Goal: Information Seeking & Learning: Learn about a topic

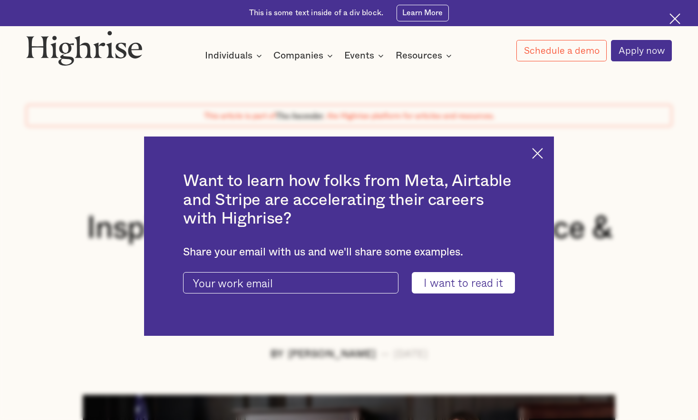
click at [373, 152] on img at bounding box center [537, 153] width 11 height 11
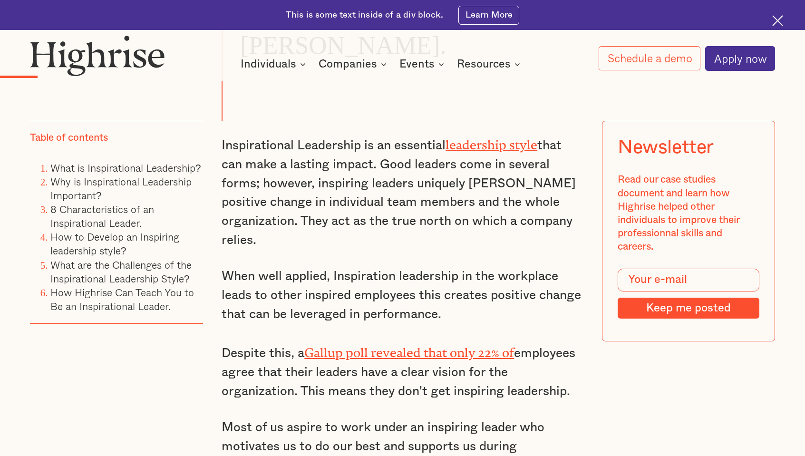
scroll to position [999, 0]
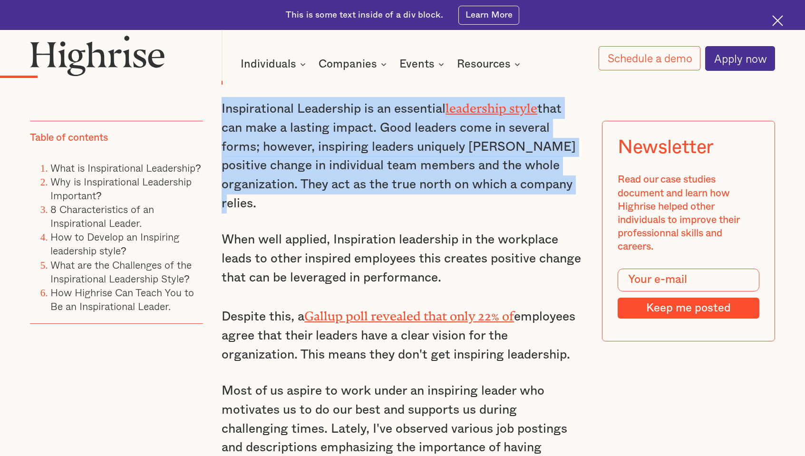
drag, startPoint x: 220, startPoint y: 116, endPoint x: 257, endPoint y: 210, distance: 100.3
click at [257, 210] on p "Inspirational Leadership is an essential leadership style that can make a lasti…" at bounding box center [403, 155] width 362 height 116
drag, startPoint x: 254, startPoint y: 209, endPoint x: 214, endPoint y: 117, distance: 99.9
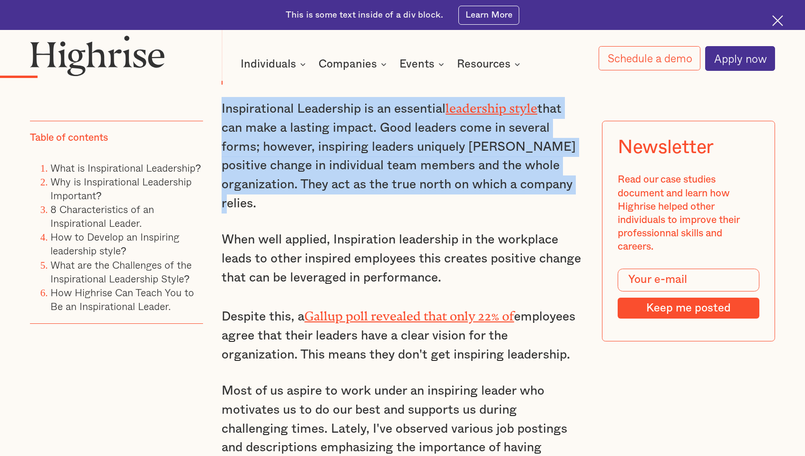
drag, startPoint x: 222, startPoint y: 115, endPoint x: 256, endPoint y: 213, distance: 104.4
click at [256, 213] on p "Inspirational Leadership is an essential leadership style that can make a lasti…" at bounding box center [403, 155] width 362 height 116
drag, startPoint x: 221, startPoint y: 116, endPoint x: 263, endPoint y: 208, distance: 100.9
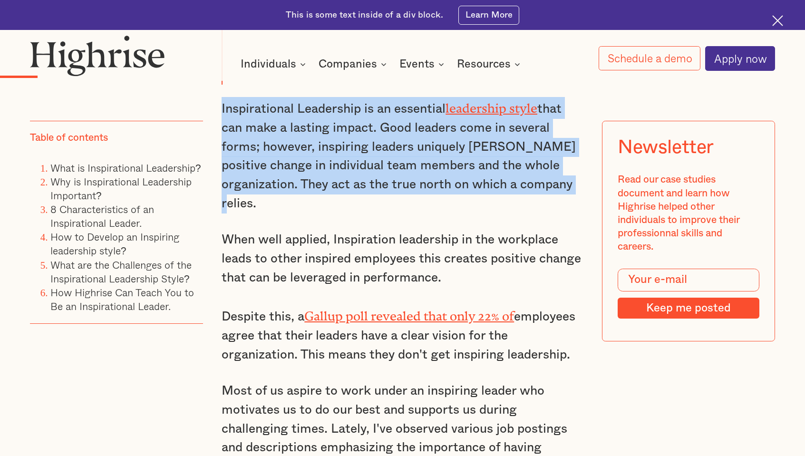
click at [263, 208] on p "Inspirational Leadership is an essential leadership style that can make a lasti…" at bounding box center [403, 155] width 362 height 116
drag, startPoint x: 253, startPoint y: 211, endPoint x: 221, endPoint y: 120, distance: 96.9
click at [222, 120] on p "Inspirational Leadership is an essential leadership style that can make a lasti…" at bounding box center [403, 155] width 362 height 116
drag, startPoint x: 221, startPoint y: 120, endPoint x: 251, endPoint y: 148, distance: 41.0
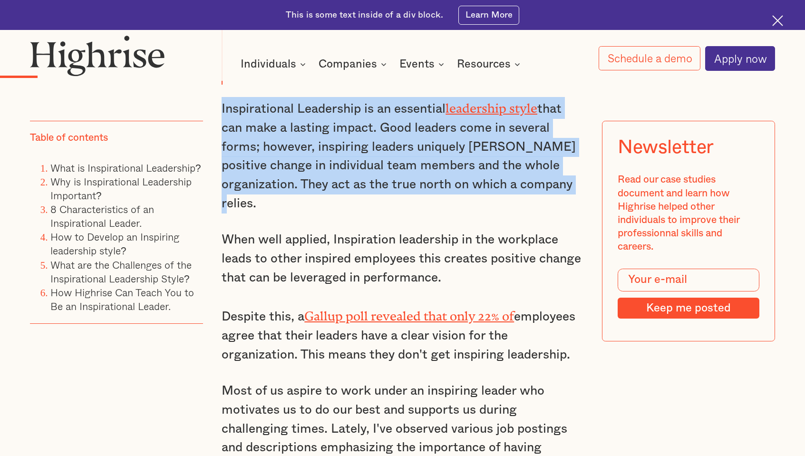
click at [251, 148] on p "Inspirational Leadership is an essential leadership style that can make a lasti…" at bounding box center [403, 155] width 362 height 116
drag, startPoint x: 221, startPoint y: 112, endPoint x: 264, endPoint y: 210, distance: 106.6
click at [264, 210] on p "Inspirational Leadership is an essential leadership style that can make a lasti…" at bounding box center [403, 155] width 362 height 116
click at [261, 210] on p "Inspirational Leadership is an essential leadership style that can make a lasti…" at bounding box center [403, 155] width 362 height 116
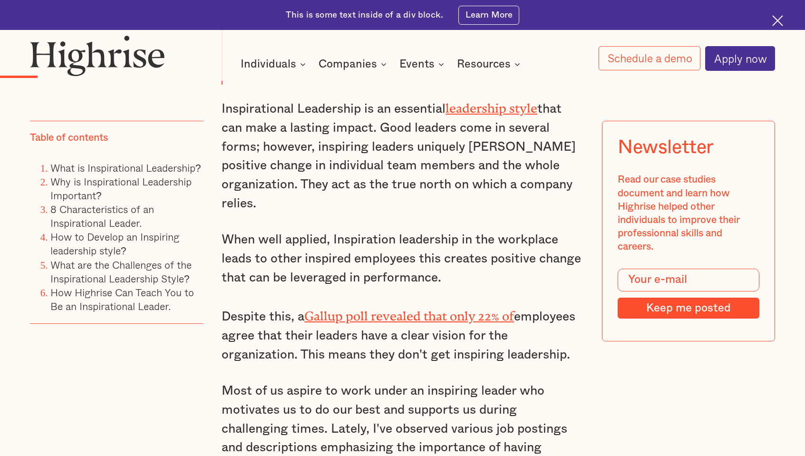
click at [255, 211] on p "Inspirational Leadership is an essential leadership style that can make a lasti…" at bounding box center [403, 155] width 362 height 116
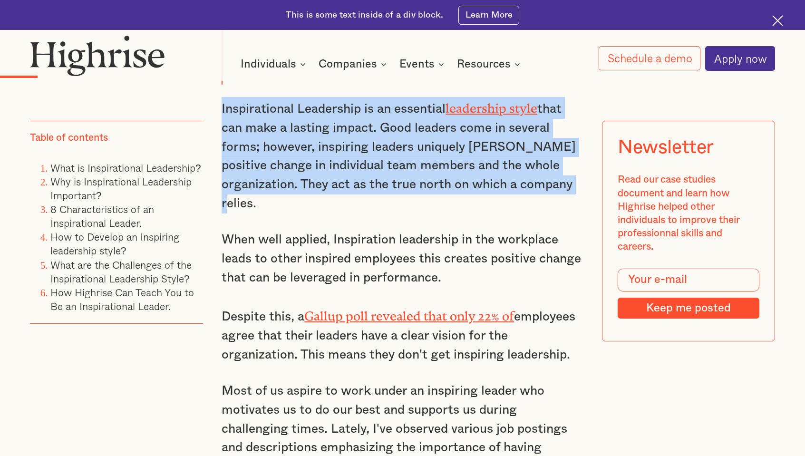
drag, startPoint x: 254, startPoint y: 211, endPoint x: 220, endPoint y: 117, distance: 99.7
click at [222, 117] on p "Inspirational Leadership is an essential leadership style that can make a lasti…" at bounding box center [403, 155] width 362 height 116
click at [222, 116] on p "Inspirational Leadership is an essential leadership style that can make a lasti…" at bounding box center [403, 155] width 362 height 116
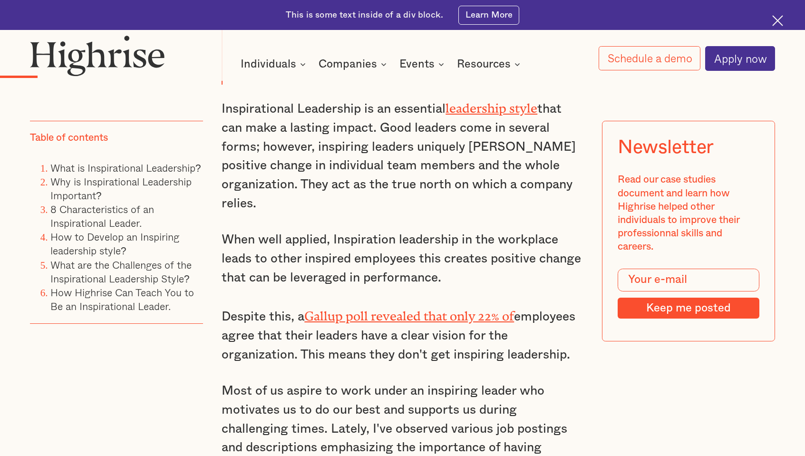
click at [222, 116] on p "Inspirational Leadership is an essential leadership style that can make a lasti…" at bounding box center [403, 155] width 362 height 116
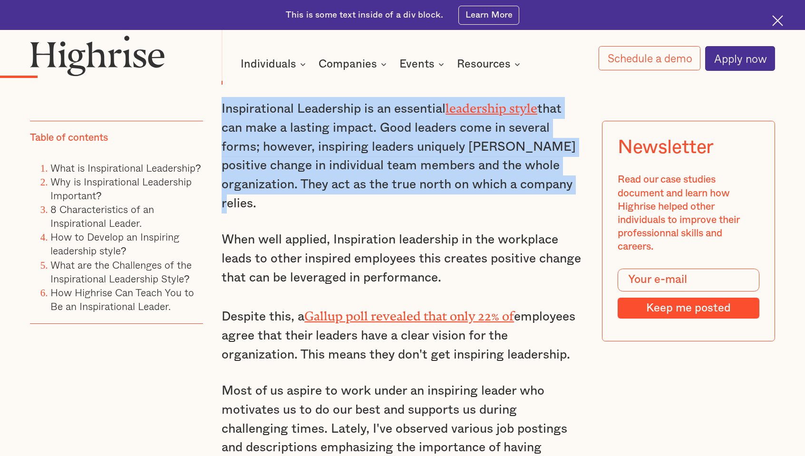
drag, startPoint x: 221, startPoint y: 116, endPoint x: 258, endPoint y: 216, distance: 107.0
click at [258, 213] on p "Inspirational Leadership is an essential leadership style that can make a lasti…" at bounding box center [403, 155] width 362 height 116
click at [258, 212] on p "Inspirational Leadership is an essential leadership style that can make a lasti…" at bounding box center [403, 155] width 362 height 116
drag, startPoint x: 253, startPoint y: 211, endPoint x: 216, endPoint y: 119, distance: 99.4
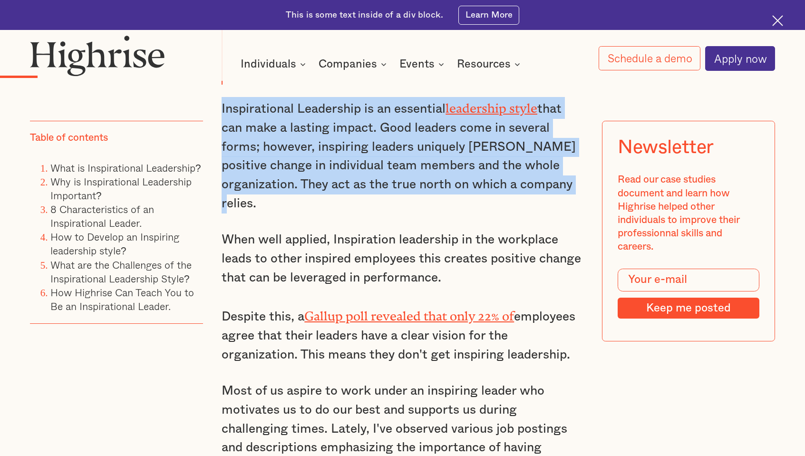
click at [222, 116] on p "Inspirational Leadership is an essential leadership style that can make a lasti…" at bounding box center [403, 155] width 362 height 116
drag, startPoint x: 220, startPoint y: 116, endPoint x: 262, endPoint y: 209, distance: 102.2
click at [262, 209] on p "Inspirational Leadership is an essential leadership style that can make a lasti…" at bounding box center [403, 155] width 362 height 116
drag, startPoint x: 262, startPoint y: 209, endPoint x: 257, endPoint y: 210, distance: 4.8
click at [257, 210] on p "Inspirational Leadership is an essential leadership style that can make a lasti…" at bounding box center [403, 155] width 362 height 116
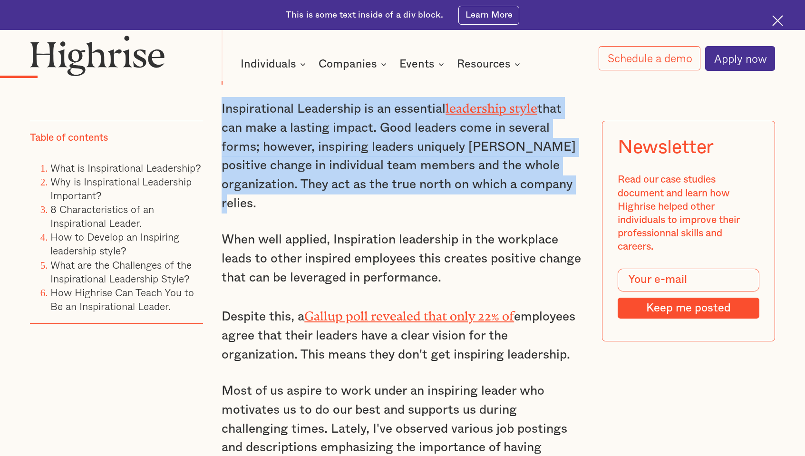
drag, startPoint x: 253, startPoint y: 208, endPoint x: 220, endPoint y: 116, distance: 97.8
click at [222, 116] on p "Inspirational Leadership is an essential leadership style that can make a lasti…" at bounding box center [403, 155] width 362 height 116
click at [222, 115] on p "Inspirational Leadership is an essential leadership style that can make a lasti…" at bounding box center [403, 155] width 362 height 116
drag, startPoint x: 220, startPoint y: 115, endPoint x: 257, endPoint y: 213, distance: 105.0
click at [257, 213] on p "Inspirational Leadership is an essential leadership style that can make a lasti…" at bounding box center [403, 155] width 362 height 116
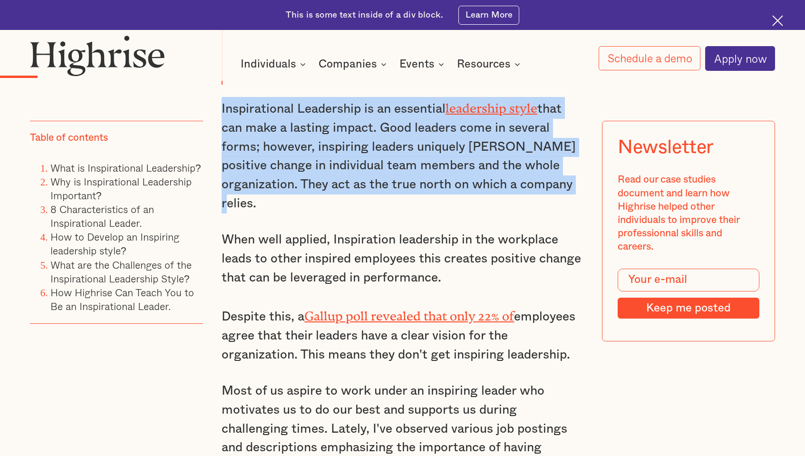
click at [253, 213] on p "Inspirational Leadership is an essential leadership style that can make a lasti…" at bounding box center [403, 155] width 362 height 116
drag, startPoint x: 253, startPoint y: 213, endPoint x: 217, endPoint y: 118, distance: 101.5
drag, startPoint x: 217, startPoint y: 118, endPoint x: 221, endPoint y: 115, distance: 5.4
click at [222, 115] on p "Inspirational Leadership is an essential leadership style that can make a lasti…" at bounding box center [403, 155] width 362 height 116
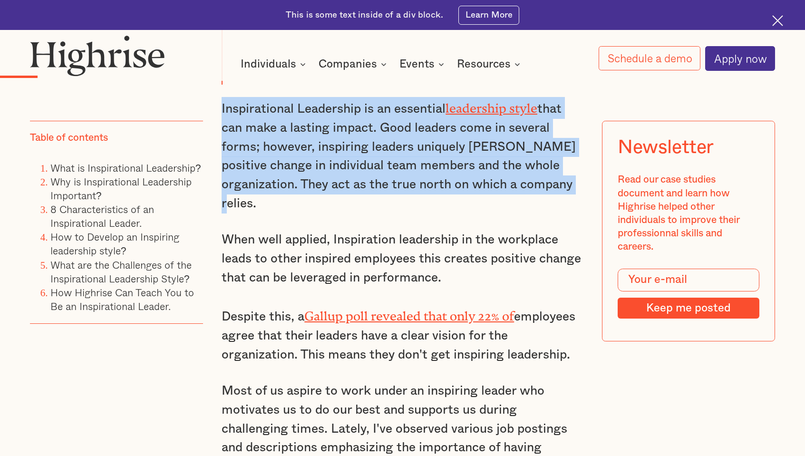
drag, startPoint x: 220, startPoint y: 116, endPoint x: 259, endPoint y: 216, distance: 106.6
click at [259, 213] on p "Inspirational Leadership is an essential leadership style that can make a lasti…" at bounding box center [403, 155] width 362 height 116
click at [256, 213] on p "Inspirational Leadership is an essential leadership style that can make a lasti…" at bounding box center [403, 155] width 362 height 116
drag, startPoint x: 220, startPoint y: 115, endPoint x: 255, endPoint y: 211, distance: 102.7
click at [255, 211] on p "Inspirational Leadership is an essential leadership style that can make a lasti…" at bounding box center [403, 155] width 362 height 116
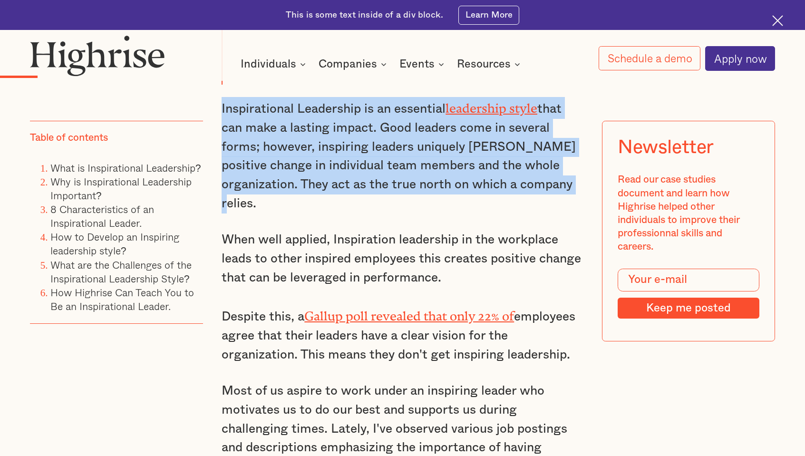
click at [256, 212] on p "Inspirational Leadership is an essential leadership style that can make a lasti…" at bounding box center [403, 155] width 362 height 116
click at [253, 212] on p "Inspirational Leadership is an essential leadership style that can make a lasti…" at bounding box center [403, 155] width 362 height 116
drag, startPoint x: 253, startPoint y: 212, endPoint x: 218, endPoint y: 117, distance: 101.0
click at [222, 115] on p "Inspirational Leadership is an essential leadership style that can make a lasti…" at bounding box center [403, 155] width 362 height 116
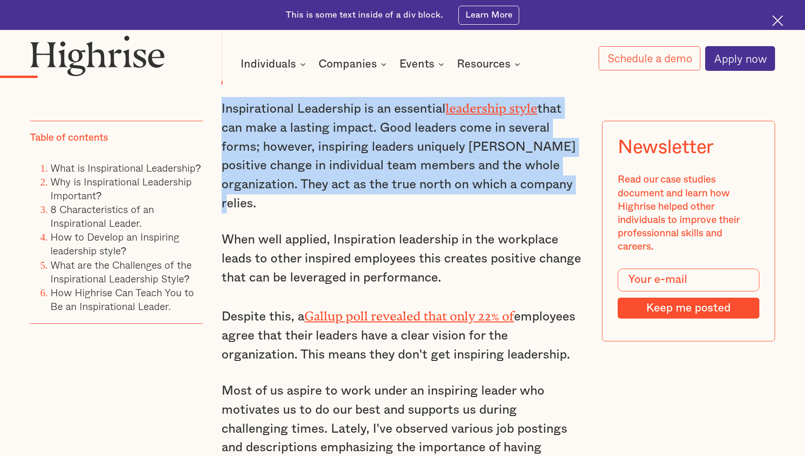
drag, startPoint x: 221, startPoint y: 112, endPoint x: 272, endPoint y: 211, distance: 110.8
click at [272, 211] on p "Inspirational Leadership is an essential leadership style that can make a lasti…" at bounding box center [403, 155] width 362 height 116
drag, startPoint x: 272, startPoint y: 211, endPoint x: 260, endPoint y: 211, distance: 11.4
click at [262, 211] on p "Inspirational Leadership is an essential leadership style that can make a lasti…" at bounding box center [403, 155] width 362 height 116
drag, startPoint x: 254, startPoint y: 213, endPoint x: 219, endPoint y: 116, distance: 102.1
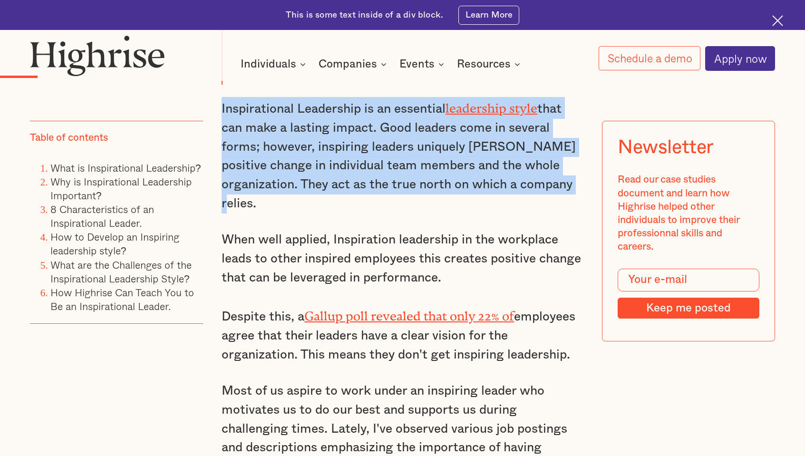
click at [222, 116] on p "Inspirational Leadership is an essential leadership style that can make a lasti…" at bounding box center [403, 155] width 362 height 116
drag, startPoint x: 221, startPoint y: 116, endPoint x: 255, endPoint y: 214, distance: 103.9
click at [255, 213] on p "Inspirational Leadership is an essential leadership style that can make a lasti…" at bounding box center [403, 155] width 362 height 116
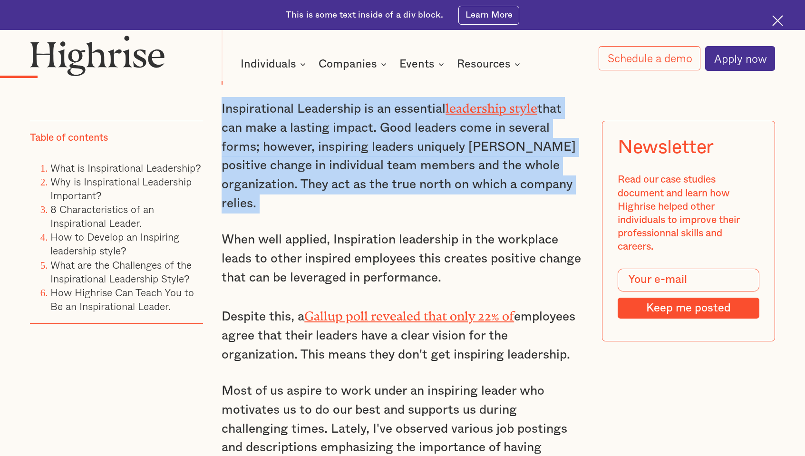
click at [258, 213] on p "Inspirational Leadership is an essential leadership style that can make a lasti…" at bounding box center [403, 155] width 362 height 116
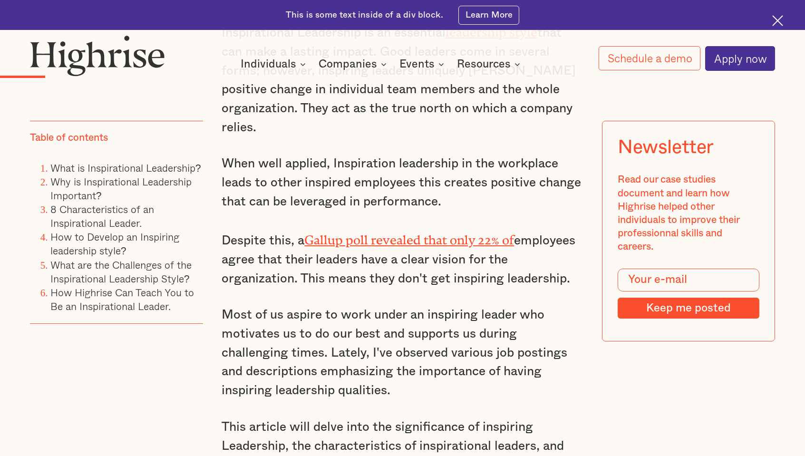
scroll to position [1109, 0]
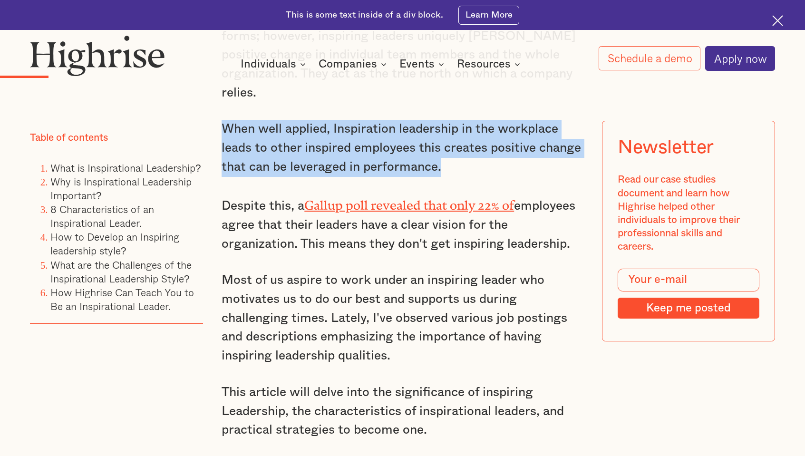
drag, startPoint x: 223, startPoint y: 133, endPoint x: 467, endPoint y: 179, distance: 248.6
click at [373, 176] on p "When well applied, Inspiration leadership in the workplace leads to other inspi…" at bounding box center [403, 148] width 362 height 57
drag, startPoint x: 467, startPoint y: 179, endPoint x: 446, endPoint y: 178, distance: 21.4
click at [373, 176] on p "When well applied, Inspiration leadership in the workplace leads to other inspi…" at bounding box center [403, 148] width 362 height 57
drag, startPoint x: 441, startPoint y: 175, endPoint x: 219, endPoint y: 139, distance: 225.0
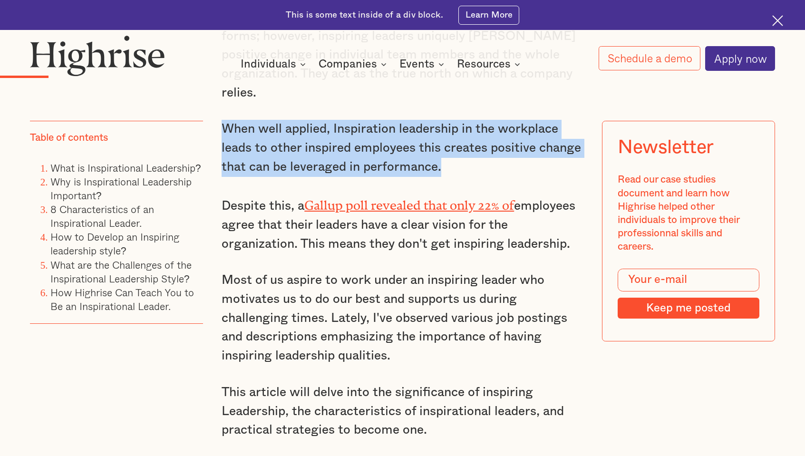
click at [222, 136] on p "When well applied, Inspiration leadership in the workplace leads to other inspi…" at bounding box center [403, 148] width 362 height 57
drag, startPoint x: 222, startPoint y: 136, endPoint x: 452, endPoint y: 176, distance: 234.0
click at [373, 176] on p "When well applied, Inspiration leadership in the workplace leads to other inspi…" at bounding box center [403, 148] width 362 height 57
drag, startPoint x: 452, startPoint y: 176, endPoint x: 444, endPoint y: 176, distance: 8.6
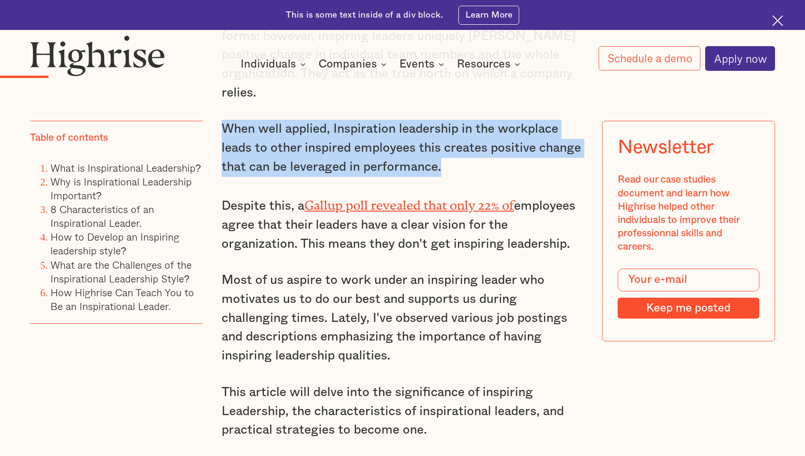
click at [373, 176] on p "When well applied, Inspiration leadership in the workplace leads to other inspi…" at bounding box center [403, 148] width 362 height 57
drag, startPoint x: 440, startPoint y: 176, endPoint x: 221, endPoint y: 133, distance: 223.9
click at [222, 133] on p "When well applied, Inspiration leadership in the workplace leads to other inspi…" at bounding box center [403, 148] width 362 height 57
click at [222, 134] on p "When well applied, Inspiration leadership in the workplace leads to other inspi…" at bounding box center [403, 148] width 362 height 57
drag, startPoint x: 220, startPoint y: 134, endPoint x: 446, endPoint y: 179, distance: 230.7
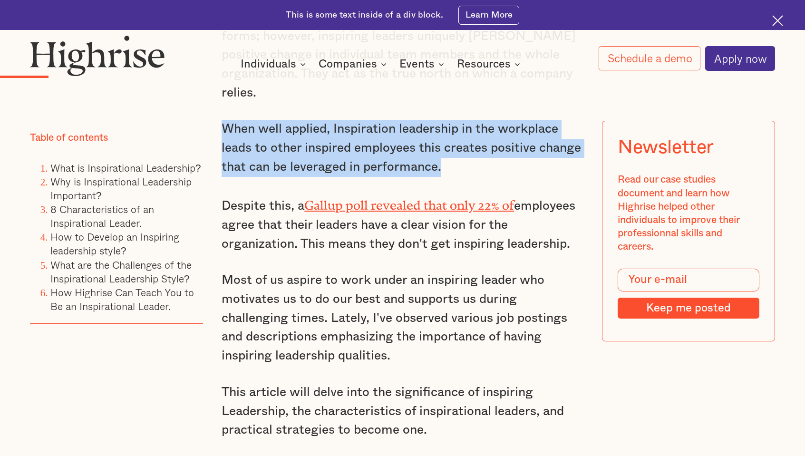
click at [373, 176] on p "When well applied, Inspiration leadership in the workplace leads to other inspi…" at bounding box center [403, 148] width 362 height 57
drag, startPoint x: 440, startPoint y: 175, endPoint x: 222, endPoint y: 136, distance: 222.1
click at [222, 136] on p "When well applied, Inspiration leadership in the workplace leads to other inspi…" at bounding box center [403, 148] width 362 height 57
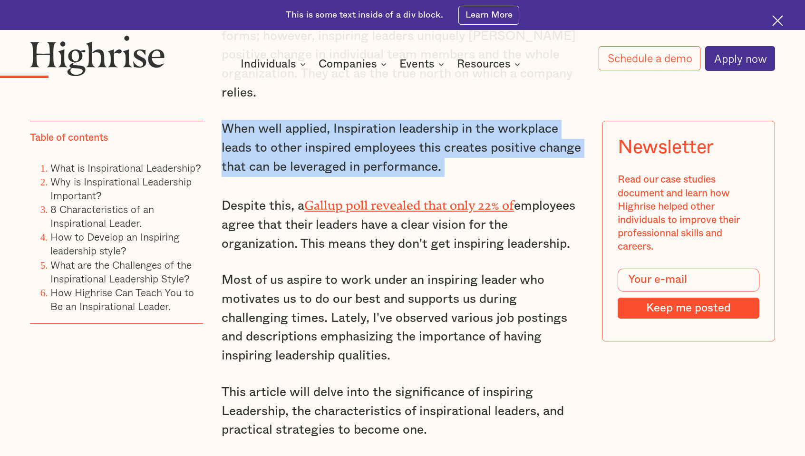
drag, startPoint x: 221, startPoint y: 135, endPoint x: 451, endPoint y: 173, distance: 232.8
click at [373, 173] on p "When well applied, Inspiration leadership in the workplace leads to other inspi…" at bounding box center [403, 148] width 362 height 57
drag, startPoint x: 451, startPoint y: 173, endPoint x: 436, endPoint y: 175, distance: 14.9
click at [373, 175] on p "When well applied, Inspiration leadership in the workplace leads to other inspi…" at bounding box center [403, 148] width 362 height 57
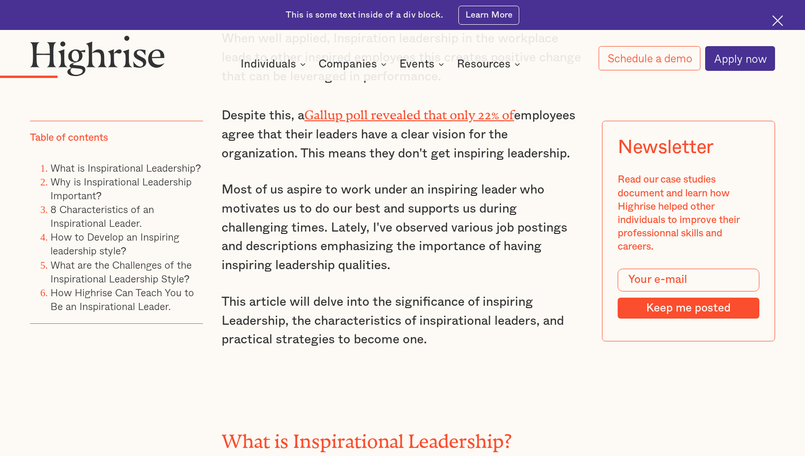
scroll to position [1221, 0]
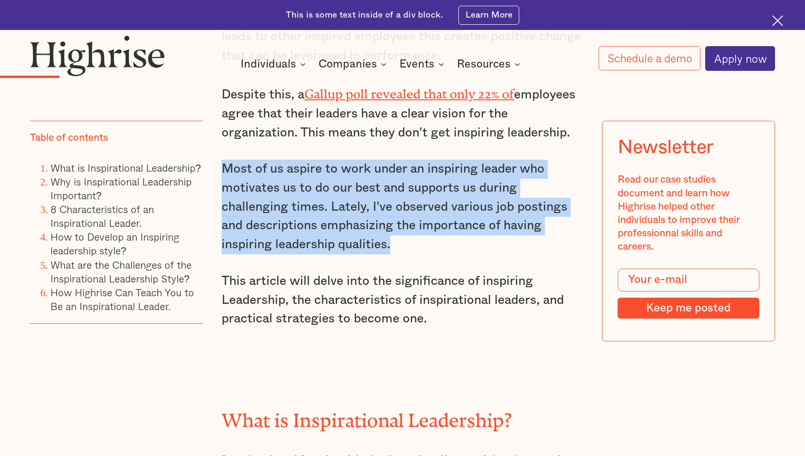
drag, startPoint x: 223, startPoint y: 176, endPoint x: 439, endPoint y: 259, distance: 231.6
click at [373, 254] on p "Most of us aspire to work under an inspiring leader who motivates us to do our …" at bounding box center [403, 207] width 362 height 94
drag, startPoint x: 439, startPoint y: 259, endPoint x: 403, endPoint y: 251, distance: 36.5
click at [373, 251] on p "Most of us aspire to work under an inspiring leader who motivates us to do our …" at bounding box center [403, 207] width 362 height 94
drag, startPoint x: 390, startPoint y: 252, endPoint x: 215, endPoint y: 175, distance: 191.4
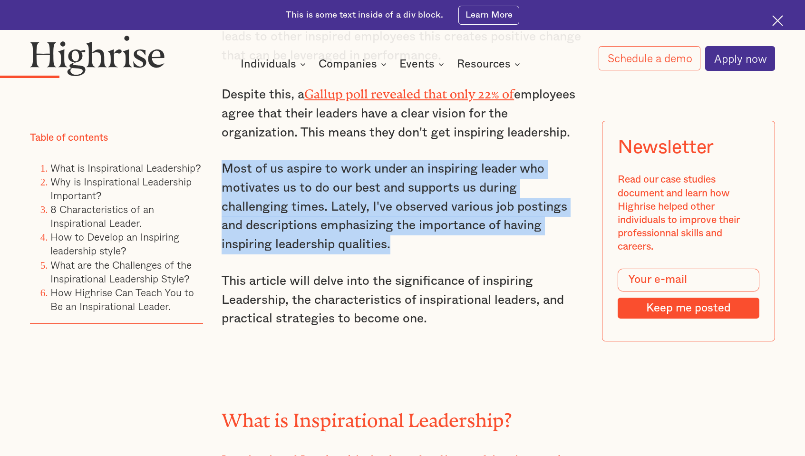
drag, startPoint x: 215, startPoint y: 175, endPoint x: 223, endPoint y: 174, distance: 8.1
click at [223, 174] on p "Most of us aspire to work under an inspiring leader who motivates us to do our …" at bounding box center [403, 207] width 362 height 94
drag, startPoint x: 221, startPoint y: 175, endPoint x: 400, endPoint y: 254, distance: 196.1
click at [373, 254] on p "Most of us aspire to work under an inspiring leader who motivates us to do our …" at bounding box center [403, 207] width 362 height 94
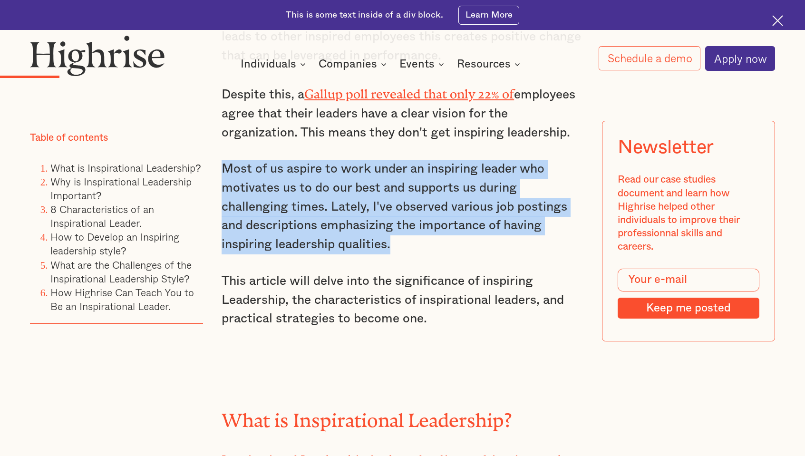
click at [373, 254] on p "Most of us aspire to work under an inspiring leader who motivates us to do our …" at bounding box center [403, 207] width 362 height 94
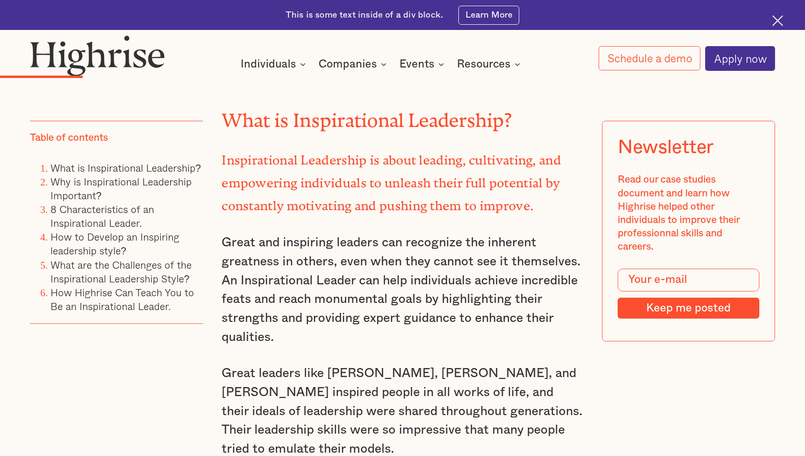
scroll to position [1553, 0]
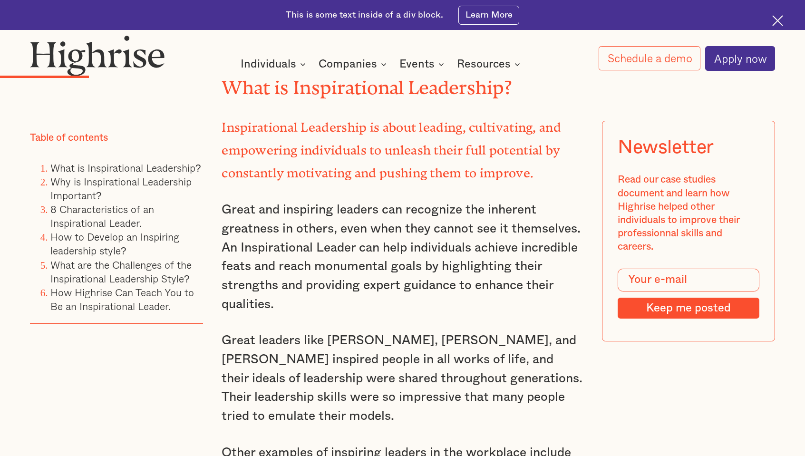
click at [373, 134] on strong "Inspirational Leadership is about leading, cultivating, and empowering individu…" at bounding box center [392, 146] width 340 height 53
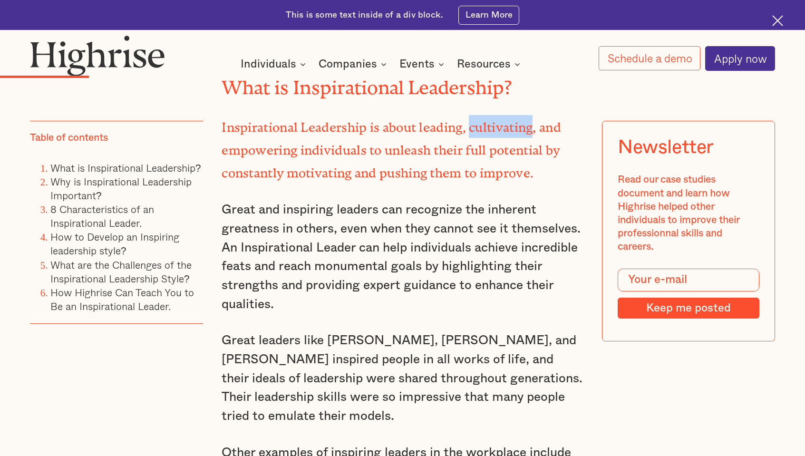
click at [373, 134] on strong "Inspirational Leadership is about leading, cultivating, and empowering individu…" at bounding box center [392, 146] width 340 height 53
drag, startPoint x: 501, startPoint y: 134, endPoint x: 485, endPoint y: 133, distance: 15.7
click at [373, 133] on strong "Inspirational Leadership is about leading, cultivating, and empowering individu…" at bounding box center [392, 146] width 340 height 53
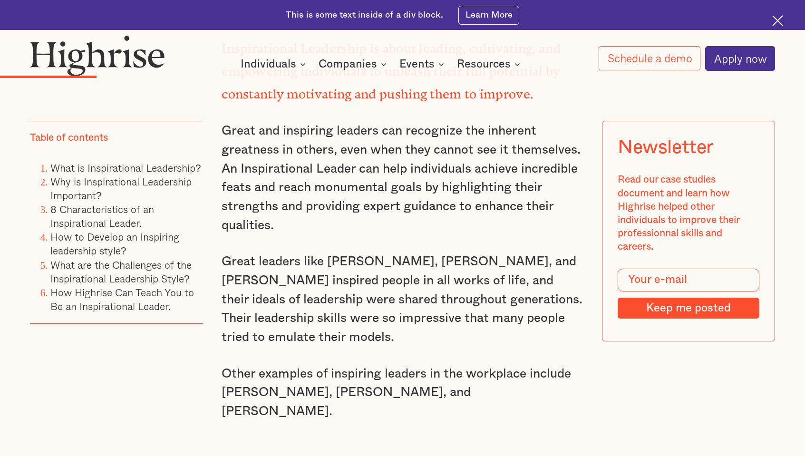
scroll to position [1664, 0]
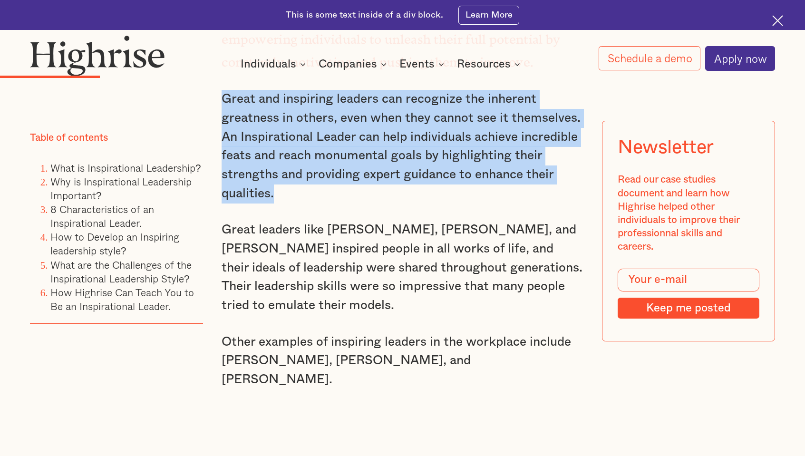
drag, startPoint x: 222, startPoint y: 95, endPoint x: 287, endPoint y: 191, distance: 116.4
click at [287, 191] on p "Great and inspiring leaders can recognize the inherent greatness in others, eve…" at bounding box center [403, 146] width 362 height 113
drag, startPoint x: 287, startPoint y: 191, endPoint x: 273, endPoint y: 197, distance: 14.7
click at [273, 197] on p "Great and inspiring leaders can recognize the inherent greatness in others, eve…" at bounding box center [403, 146] width 362 height 113
drag, startPoint x: 271, startPoint y: 197, endPoint x: 212, endPoint y: 103, distance: 111.1
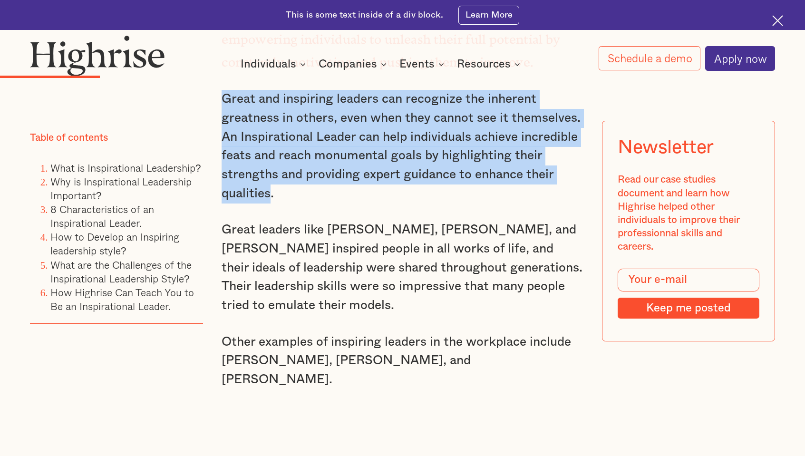
drag, startPoint x: 212, startPoint y: 103, endPoint x: 216, endPoint y: 100, distance: 5.1
drag, startPoint x: 221, startPoint y: 98, endPoint x: 272, endPoint y: 192, distance: 106.8
click at [272, 192] on p "Great and inspiring leaders can recognize the inherent greatness in others, eve…" at bounding box center [403, 146] width 362 height 113
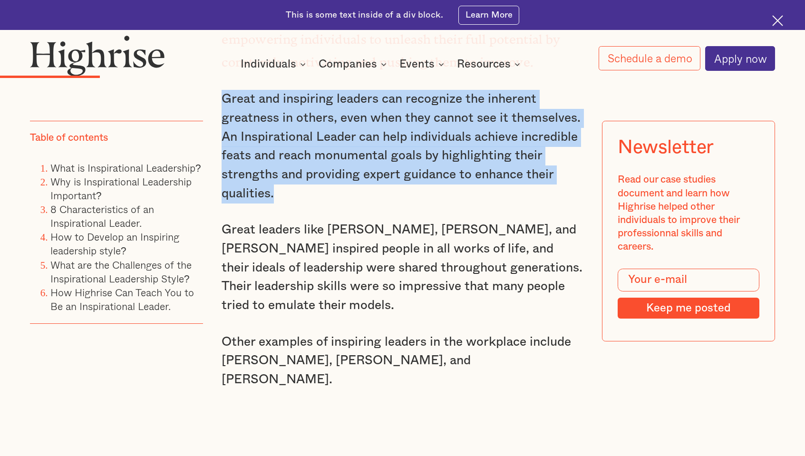
click at [274, 195] on p "Great and inspiring leaders can recognize the inherent greatness in others, eve…" at bounding box center [403, 146] width 362 height 113
drag, startPoint x: 272, startPoint y: 196, endPoint x: 219, endPoint y: 103, distance: 107.1
click at [222, 101] on p "Great and inspiring leaders can recognize the inherent greatness in others, eve…" at bounding box center [403, 146] width 362 height 113
drag, startPoint x: 220, startPoint y: 100, endPoint x: 273, endPoint y: 189, distance: 103.2
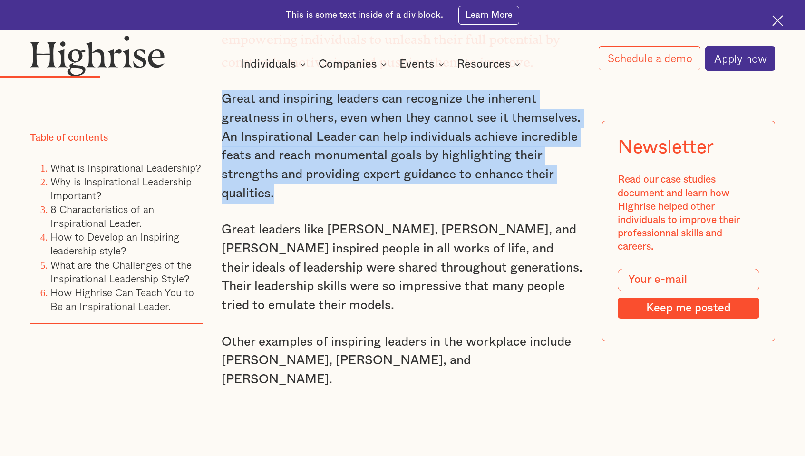
click at [273, 189] on p "Great and inspiring leaders can recognize the inherent greatness in others, eve…" at bounding box center [403, 146] width 362 height 113
drag, startPoint x: 273, startPoint y: 189, endPoint x: 275, endPoint y: 196, distance: 7.7
click at [275, 196] on p "Great and inspiring leaders can recognize the inherent greatness in others, eve…" at bounding box center [403, 146] width 362 height 113
drag, startPoint x: 271, startPoint y: 194, endPoint x: 214, endPoint y: 103, distance: 107.4
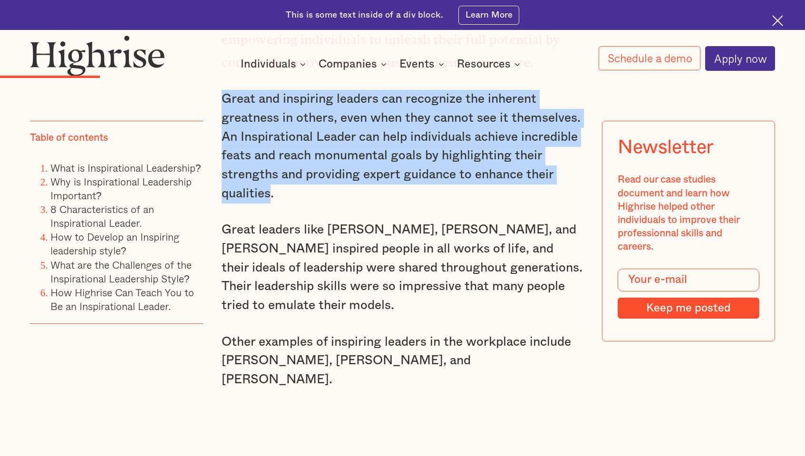
drag, startPoint x: 222, startPoint y: 99, endPoint x: 275, endPoint y: 197, distance: 112.1
click at [275, 197] on p "Great and inspiring leaders can recognize the inherent greatness in others, eve…" at bounding box center [403, 146] width 362 height 113
click at [275, 198] on p "Great and inspiring leaders can recognize the inherent greatness in others, eve…" at bounding box center [403, 146] width 362 height 113
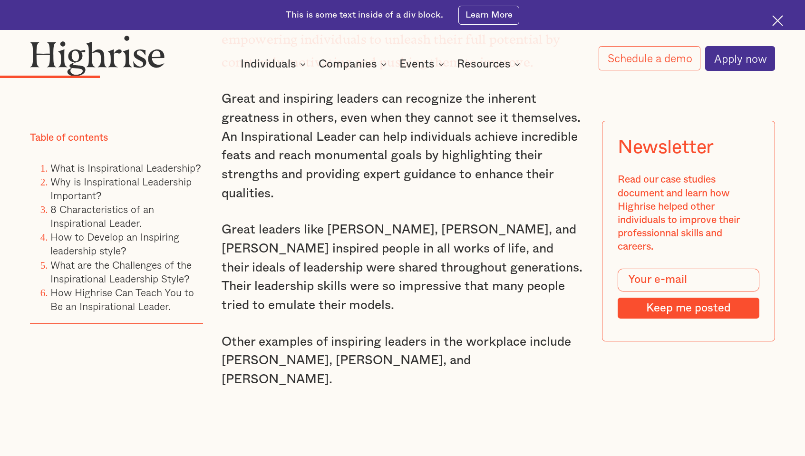
drag, startPoint x: 223, startPoint y: 229, endPoint x: 407, endPoint y: 307, distance: 199.7
click at [373, 285] on p "Great leaders like [PERSON_NAME], [PERSON_NAME], and [PERSON_NAME] inspired peo…" at bounding box center [403, 268] width 362 height 94
drag, startPoint x: 407, startPoint y: 307, endPoint x: 392, endPoint y: 308, distance: 14.3
click at [373, 285] on p "Great leaders like [PERSON_NAME], [PERSON_NAME], and [PERSON_NAME] inspired peo…" at bounding box center [403, 268] width 362 height 94
drag, startPoint x: 391, startPoint y: 307, endPoint x: 223, endPoint y: 228, distance: 186.1
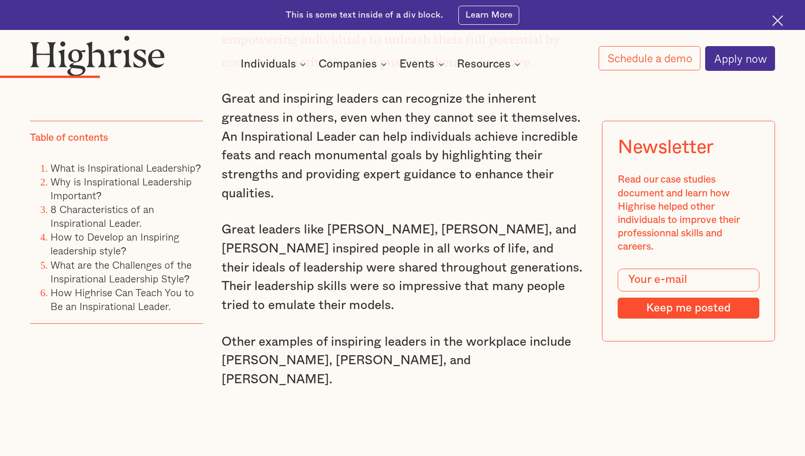
click at [223, 228] on p "Great leaders like [PERSON_NAME], [PERSON_NAME], and [PERSON_NAME] inspired peo…" at bounding box center [403, 268] width 362 height 94
click at [222, 229] on p "Great leaders like [PERSON_NAME], [PERSON_NAME], and [PERSON_NAME] inspired peo…" at bounding box center [403, 268] width 362 height 94
drag, startPoint x: 222, startPoint y: 230, endPoint x: 427, endPoint y: 303, distance: 218.7
click at [373, 285] on p "Great leaders like [PERSON_NAME], [PERSON_NAME], and [PERSON_NAME] inspired peo…" at bounding box center [403, 268] width 362 height 94
drag, startPoint x: 427, startPoint y: 303, endPoint x: 397, endPoint y: 302, distance: 30.9
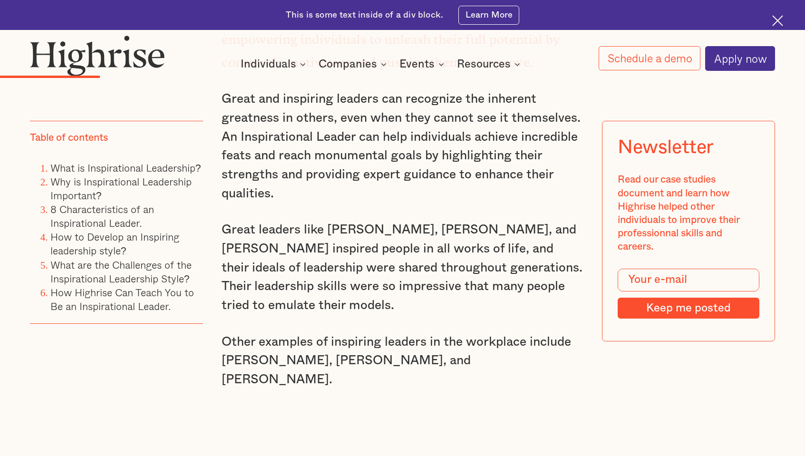
click at [373, 285] on p "Great leaders like [PERSON_NAME], [PERSON_NAME], and [PERSON_NAME] inspired peo…" at bounding box center [403, 268] width 362 height 94
drag, startPoint x: 391, startPoint y: 308, endPoint x: 219, endPoint y: 232, distance: 187.8
drag, startPoint x: 219, startPoint y: 232, endPoint x: 221, endPoint y: 225, distance: 6.3
click at [222, 225] on p "Great leaders like [PERSON_NAME], [PERSON_NAME], and [PERSON_NAME] inspired peo…" at bounding box center [403, 268] width 362 height 94
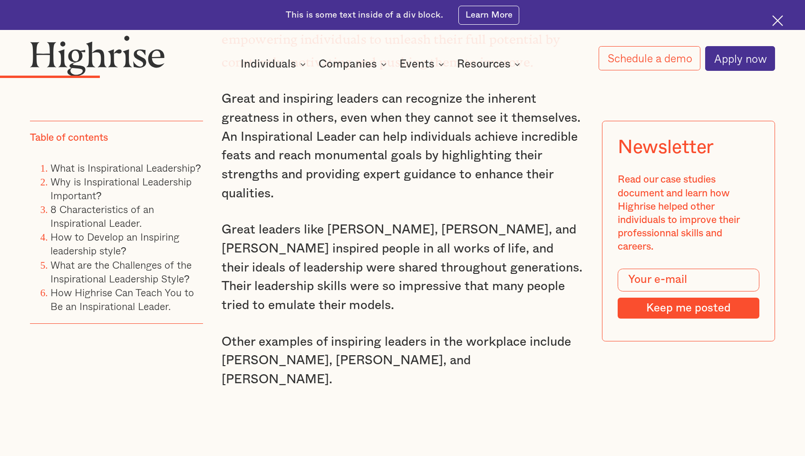
drag, startPoint x: 223, startPoint y: 230, endPoint x: 397, endPoint y: 304, distance: 188.9
click at [373, 285] on p "Great leaders like [PERSON_NAME], [PERSON_NAME], and [PERSON_NAME] inspired peo…" at bounding box center [403, 268] width 362 height 94
drag, startPoint x: 397, startPoint y: 304, endPoint x: 393, endPoint y: 309, distance: 5.4
click at [373, 285] on p "Great leaders like [PERSON_NAME], [PERSON_NAME], and [PERSON_NAME] inspired peo…" at bounding box center [403, 268] width 362 height 94
drag, startPoint x: 391, startPoint y: 310, endPoint x: 220, endPoint y: 227, distance: 189.9
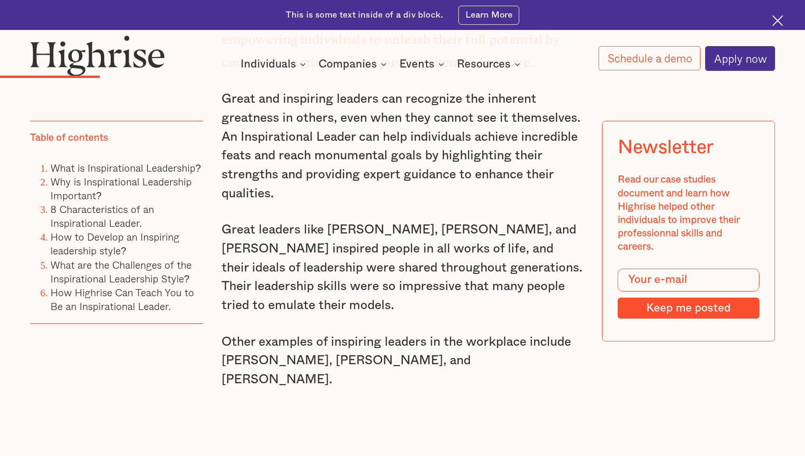
click at [222, 227] on p "Great leaders like [PERSON_NAME], [PERSON_NAME], and [PERSON_NAME] inspired peo…" at bounding box center [403, 268] width 362 height 94
click at [222, 226] on p "Great leaders like [PERSON_NAME], [PERSON_NAME], and [PERSON_NAME] inspired peo…" at bounding box center [403, 268] width 362 height 94
drag, startPoint x: 220, startPoint y: 226, endPoint x: 388, endPoint y: 308, distance: 186.9
click at [373, 285] on p "Great leaders like [PERSON_NAME], [PERSON_NAME], and [PERSON_NAME] inspired peo…" at bounding box center [403, 268] width 362 height 94
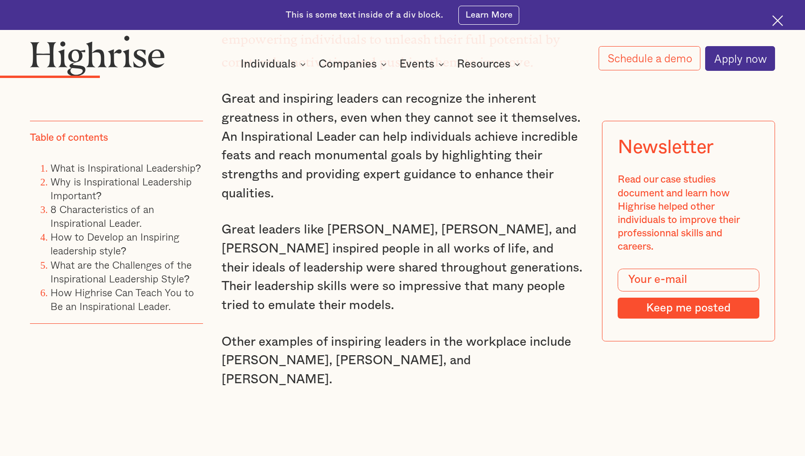
drag, startPoint x: 391, startPoint y: 309, endPoint x: 216, endPoint y: 230, distance: 192.2
drag, startPoint x: 216, startPoint y: 230, endPoint x: 250, endPoint y: 257, distance: 43.7
click at [251, 256] on p "Great leaders like [PERSON_NAME], [PERSON_NAME], and [PERSON_NAME] inspired peo…" at bounding box center [403, 268] width 362 height 94
drag, startPoint x: 223, startPoint y: 226, endPoint x: 413, endPoint y: 299, distance: 203.0
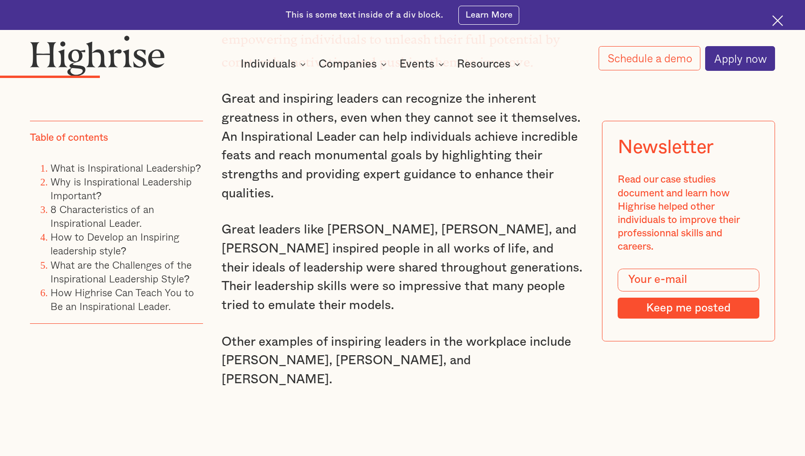
click at [373, 285] on p "Great leaders like [PERSON_NAME], [PERSON_NAME], and [PERSON_NAME] inspired peo…" at bounding box center [403, 268] width 362 height 94
drag, startPoint x: 413, startPoint y: 299, endPoint x: 404, endPoint y: 310, distance: 14.2
click at [373, 285] on p "Great leaders like [PERSON_NAME], [PERSON_NAME], and [PERSON_NAME] inspired peo…" at bounding box center [403, 268] width 362 height 94
drag, startPoint x: 392, startPoint y: 307, endPoint x: 218, endPoint y: 229, distance: 190.3
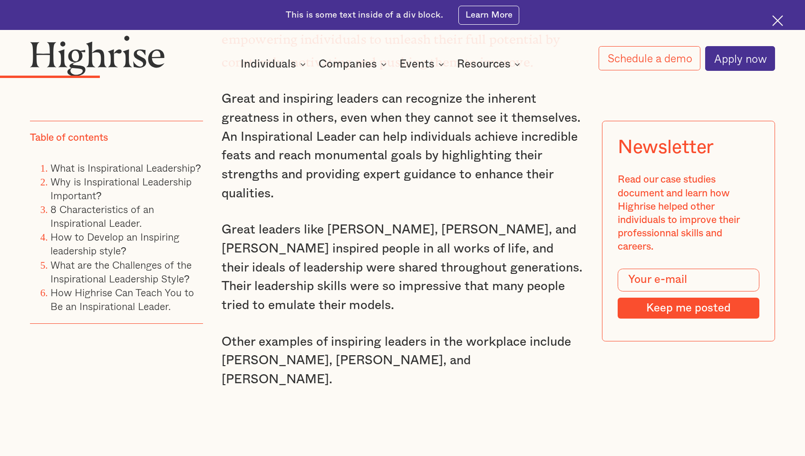
click at [222, 231] on p "Great leaders like [PERSON_NAME], [PERSON_NAME], and [PERSON_NAME] inspired peo…" at bounding box center [403, 268] width 362 height 94
drag, startPoint x: 224, startPoint y: 228, endPoint x: 404, endPoint y: 308, distance: 196.9
click at [373, 285] on p "Great leaders like [PERSON_NAME], [PERSON_NAME], and [PERSON_NAME] inspired peo…" at bounding box center [403, 268] width 362 height 94
drag, startPoint x: 404, startPoint y: 308, endPoint x: 399, endPoint y: 311, distance: 6.0
click at [373, 285] on p "Great leaders like [PERSON_NAME], [PERSON_NAME], and [PERSON_NAME] inspired peo…" at bounding box center [403, 268] width 362 height 94
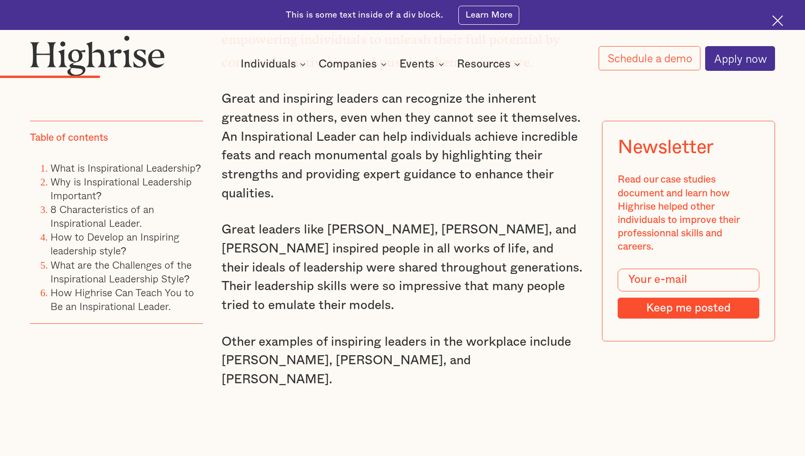
click at [373, 285] on p "Great leaders like [PERSON_NAME], [PERSON_NAME], and [PERSON_NAME] inspired peo…" at bounding box center [403, 268] width 362 height 94
drag, startPoint x: 391, startPoint y: 308, endPoint x: 211, endPoint y: 224, distance: 199.1
drag, startPoint x: 211, startPoint y: 224, endPoint x: 236, endPoint y: 240, distance: 29.4
click at [237, 241] on p "Great leaders like [PERSON_NAME], [PERSON_NAME], and [PERSON_NAME] inspired peo…" at bounding box center [403, 268] width 362 height 94
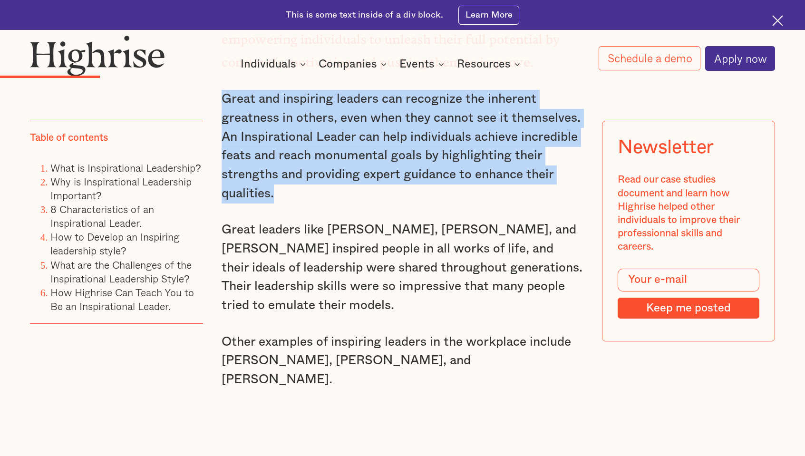
drag, startPoint x: 222, startPoint y: 99, endPoint x: 301, endPoint y: 197, distance: 126.1
click at [301, 197] on p "Great and inspiring leaders can recognize the inherent greatness in others, eve…" at bounding box center [403, 146] width 362 height 113
drag, startPoint x: 301, startPoint y: 197, endPoint x: 271, endPoint y: 191, distance: 31.6
click at [271, 191] on p "Great and inspiring leaders can recognize the inherent greatness in others, eve…" at bounding box center [403, 146] width 362 height 113
drag, startPoint x: 271, startPoint y: 192, endPoint x: 220, endPoint y: 95, distance: 109.5
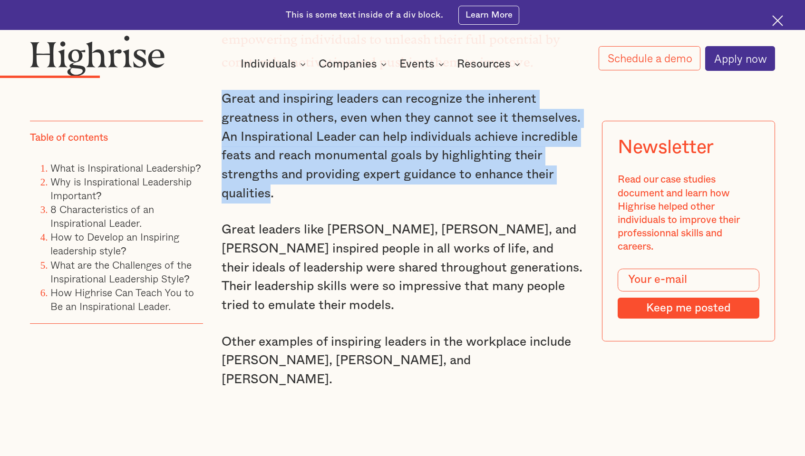
click at [222, 95] on p "Great and inspiring leaders can recognize the inherent greatness in others, eve…" at bounding box center [403, 146] width 362 height 113
drag, startPoint x: 220, startPoint y: 95, endPoint x: 248, endPoint y: 124, distance: 39.7
click at [248, 124] on p "Great and inspiring leaders can recognize the inherent greatness in others, eve…" at bounding box center [403, 146] width 362 height 113
drag, startPoint x: 224, startPoint y: 99, endPoint x: 284, endPoint y: 194, distance: 112.4
click at [284, 194] on p "Great and inspiring leaders can recognize the inherent greatness in others, eve…" at bounding box center [403, 146] width 362 height 113
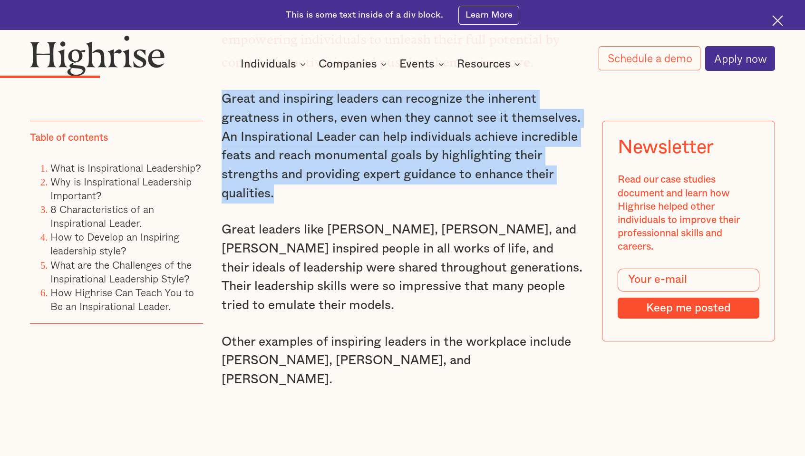
drag, startPoint x: 284, startPoint y: 194, endPoint x: 278, endPoint y: 196, distance: 6.5
click at [278, 196] on p "Great and inspiring leaders can recognize the inherent greatness in others, eve…" at bounding box center [403, 146] width 362 height 113
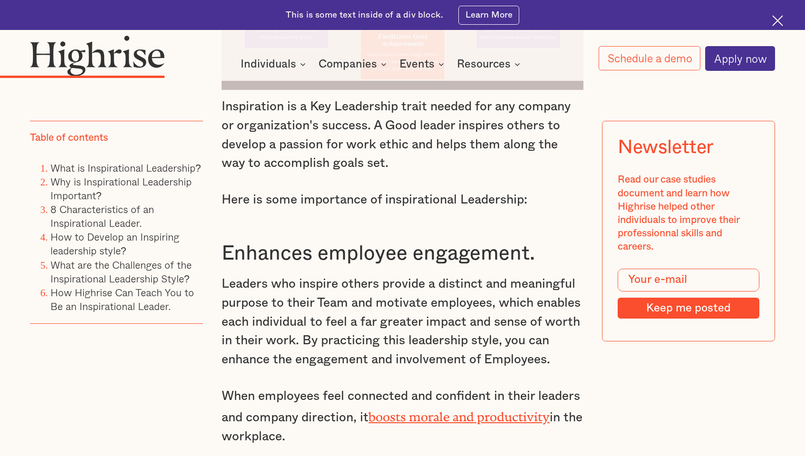
scroll to position [2330, 0]
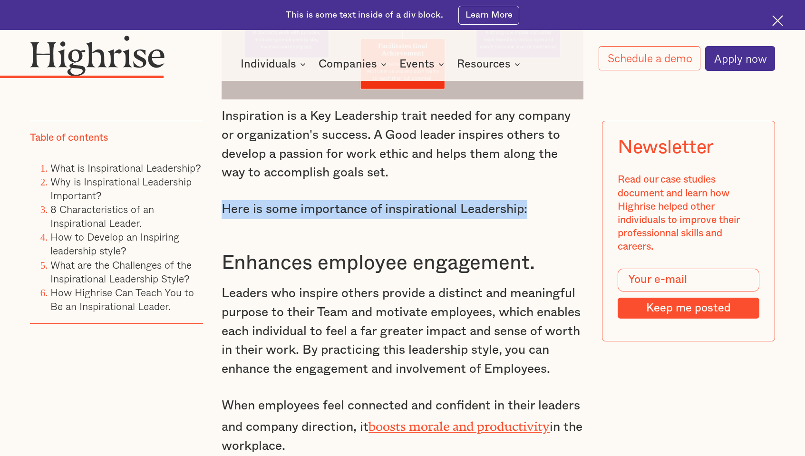
drag, startPoint x: 223, startPoint y: 197, endPoint x: 541, endPoint y: 191, distance: 317.7
click at [373, 200] on p "Here is some importance of inspirational Leadership:" at bounding box center [403, 209] width 362 height 19
drag, startPoint x: 541, startPoint y: 191, endPoint x: 524, endPoint y: 196, distance: 17.4
click at [373, 200] on p "Here is some importance of inspirational Leadership:" at bounding box center [403, 209] width 362 height 19
drag, startPoint x: 525, startPoint y: 197, endPoint x: 222, endPoint y: 198, distance: 303.8
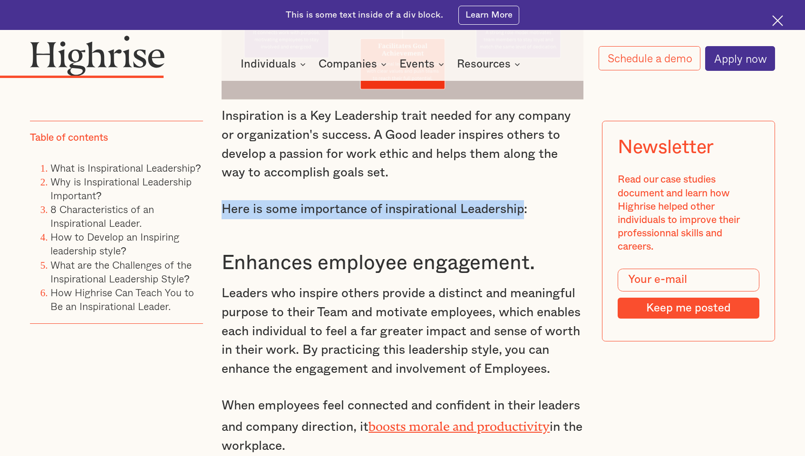
click at [222, 200] on p "Here is some importance of inspirational Leadership:" at bounding box center [403, 209] width 362 height 19
drag, startPoint x: 220, startPoint y: 196, endPoint x: 549, endPoint y: 192, distance: 329.1
click at [373, 200] on p "Here is some importance of inspirational Leadership:" at bounding box center [403, 209] width 362 height 19
drag, startPoint x: 549, startPoint y: 192, endPoint x: 531, endPoint y: 192, distance: 18.5
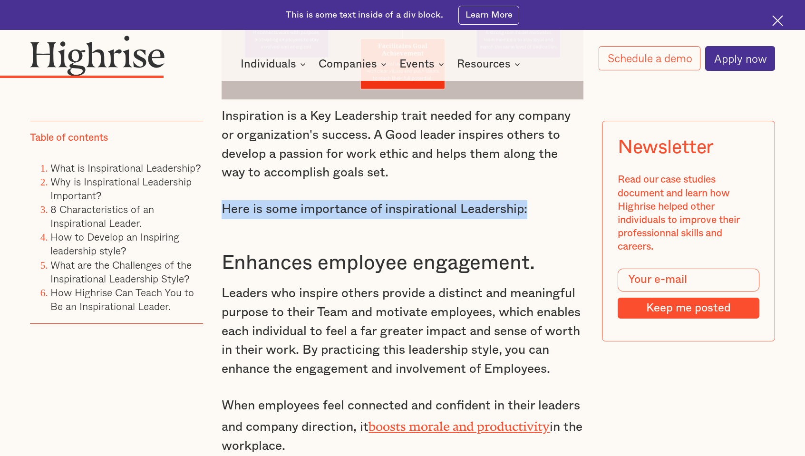
click at [373, 200] on p "Here is some importance of inspirational Leadership:" at bounding box center [403, 209] width 362 height 19
drag, startPoint x: 526, startPoint y: 195, endPoint x: 223, endPoint y: 192, distance: 303.9
click at [223, 200] on p "Here is some importance of inspirational Leadership:" at bounding box center [403, 209] width 362 height 19
drag, startPoint x: 223, startPoint y: 195, endPoint x: 536, endPoint y: 184, distance: 313.6
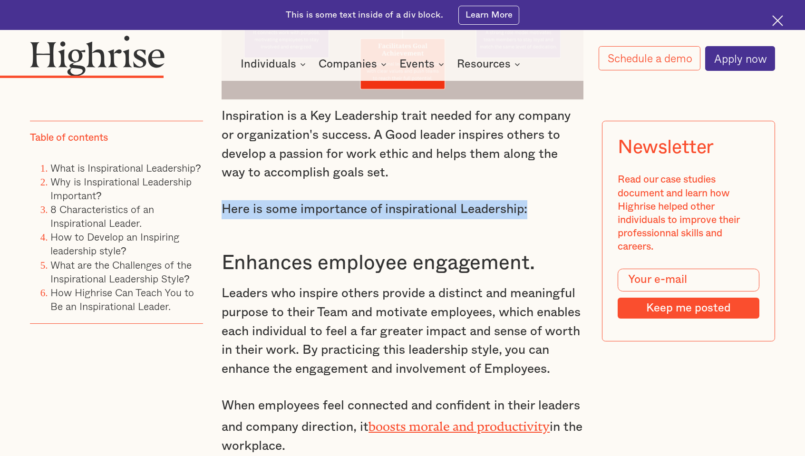
drag, startPoint x: 536, startPoint y: 184, endPoint x: 528, endPoint y: 199, distance: 17.2
click at [373, 200] on p "Here is some importance of inspirational Leadership:" at bounding box center [403, 209] width 362 height 19
drag, startPoint x: 527, startPoint y: 196, endPoint x: 219, endPoint y: 197, distance: 308.6
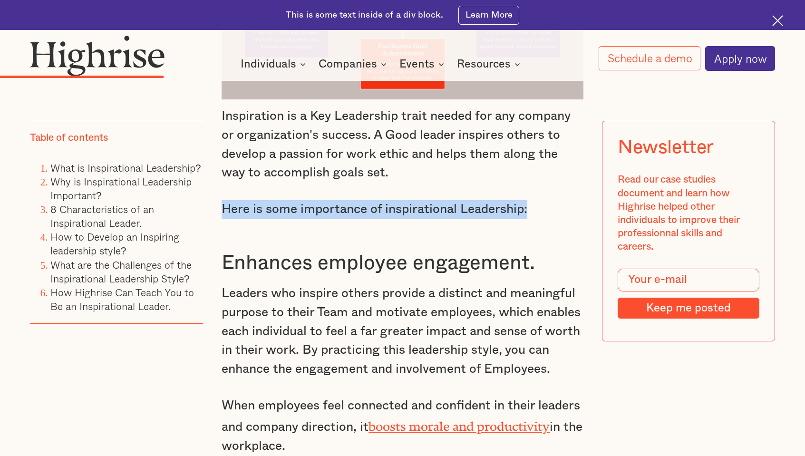
click at [222, 200] on p "Here is some importance of inspirational Leadership:" at bounding box center [403, 209] width 362 height 19
drag, startPoint x: 222, startPoint y: 195, endPoint x: 538, endPoint y: 194, distance: 316.2
click at [373, 200] on p "Here is some importance of inspirational Leadership:" at bounding box center [403, 209] width 362 height 19
drag, startPoint x: 538, startPoint y: 194, endPoint x: 532, endPoint y: 194, distance: 6.3
click at [373, 200] on p "Here is some importance of inspirational Leadership:" at bounding box center [403, 209] width 362 height 19
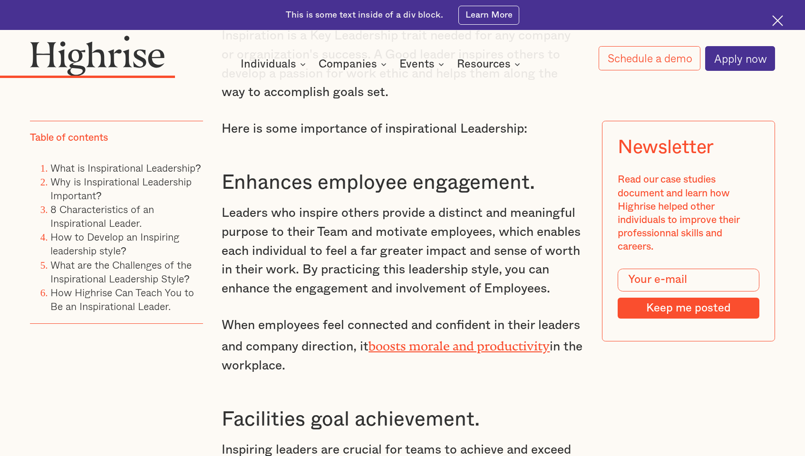
scroll to position [2441, 0]
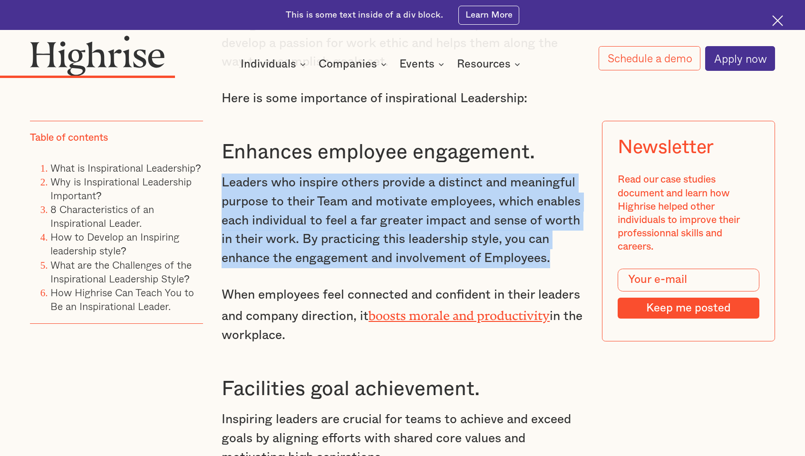
drag, startPoint x: 222, startPoint y: 170, endPoint x: 557, endPoint y: 247, distance: 344.0
click at [373, 247] on p "Leaders who inspire others provide a distinct and meaningful purpose to their T…" at bounding box center [403, 221] width 362 height 94
drag, startPoint x: 552, startPoint y: 247, endPoint x: 219, endPoint y: 169, distance: 341.4
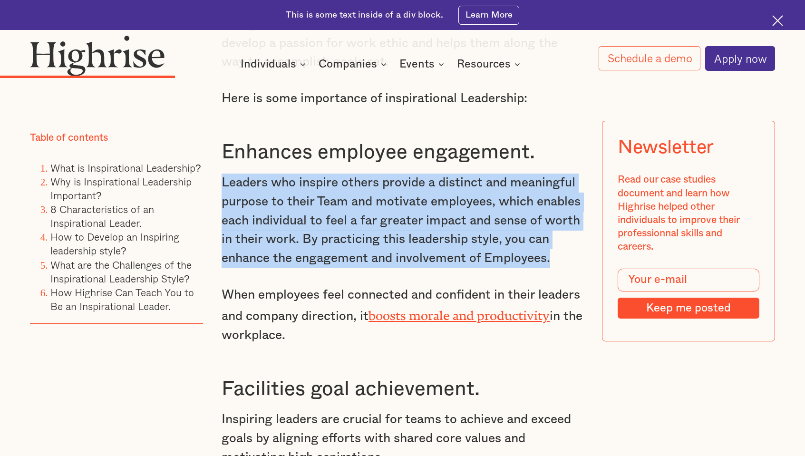
click at [222, 174] on p "Leaders who inspire others provide a distinct and meaningful purpose to their T…" at bounding box center [403, 221] width 362 height 94
drag, startPoint x: 220, startPoint y: 169, endPoint x: 556, endPoint y: 248, distance: 345.3
click at [373, 248] on p "Leaders who inspire others provide a distinct and meaningful purpose to their T…" at bounding box center [403, 221] width 362 height 94
click at [373, 249] on p "Leaders who inspire others provide a distinct and meaningful purpose to their T…" at bounding box center [403, 221] width 362 height 94
drag, startPoint x: 552, startPoint y: 249, endPoint x: 219, endPoint y: 168, distance: 342.6
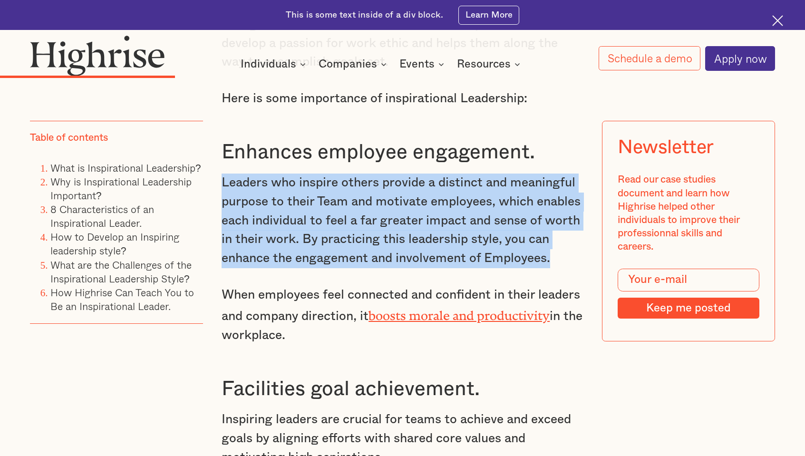
click at [222, 174] on p "Leaders who inspire others provide a distinct and meaningful purpose to their T…" at bounding box center [403, 221] width 362 height 94
drag, startPoint x: 221, startPoint y: 168, endPoint x: 549, endPoint y: 250, distance: 338.2
click at [373, 250] on p "Leaders who inspire others provide a distinct and meaningful purpose to their T…" at bounding box center [403, 221] width 362 height 94
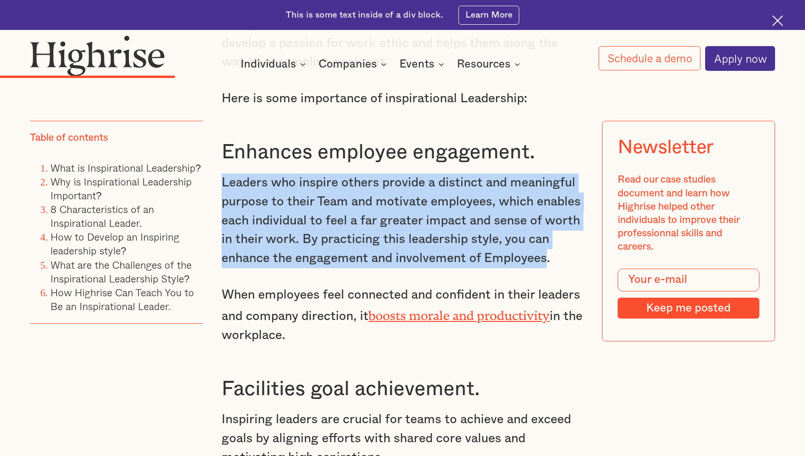
drag, startPoint x: 550, startPoint y: 248, endPoint x: 221, endPoint y: 168, distance: 338.6
click at [222, 174] on p "Leaders who inspire others provide a distinct and meaningful purpose to their T…" at bounding box center [403, 221] width 362 height 94
drag, startPoint x: 221, startPoint y: 168, endPoint x: 518, endPoint y: 251, distance: 308.9
click at [373, 251] on p "Leaders who inspire others provide a distinct and meaningful purpose to their T…" at bounding box center [403, 221] width 362 height 94
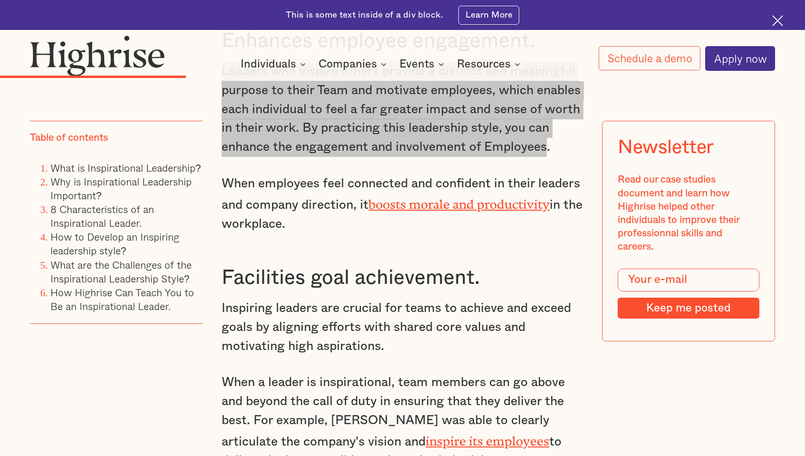
scroll to position [2663, 0]
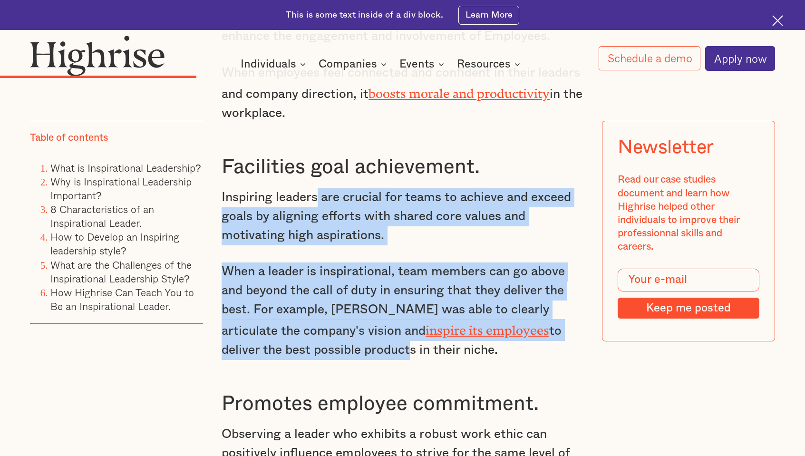
drag, startPoint x: 318, startPoint y: 178, endPoint x: 339, endPoint y: 329, distance: 152.2
drag, startPoint x: 339, startPoint y: 329, endPoint x: 336, endPoint y: 338, distance: 9.6
click at [336, 285] on p "When a leader is inspirational, team members can go above and beyond the call o…" at bounding box center [403, 310] width 362 height 97
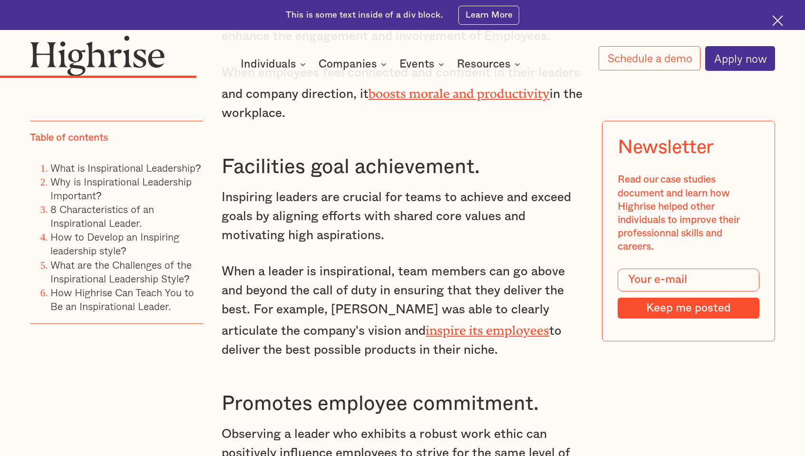
drag, startPoint x: 433, startPoint y: 336, endPoint x: 223, endPoint y: 256, distance: 224.8
click at [223, 262] on p "When a leader is inspirational, team members can go above and beyond the call o…" at bounding box center [403, 310] width 362 height 97
drag, startPoint x: 223, startPoint y: 256, endPoint x: 270, endPoint y: 281, distance: 52.8
click at [270, 281] on p "When a leader is inspirational, team members can go above and beyond the call o…" at bounding box center [403, 310] width 362 height 97
drag, startPoint x: 220, startPoint y: 182, endPoint x: 457, endPoint y: 334, distance: 281.5
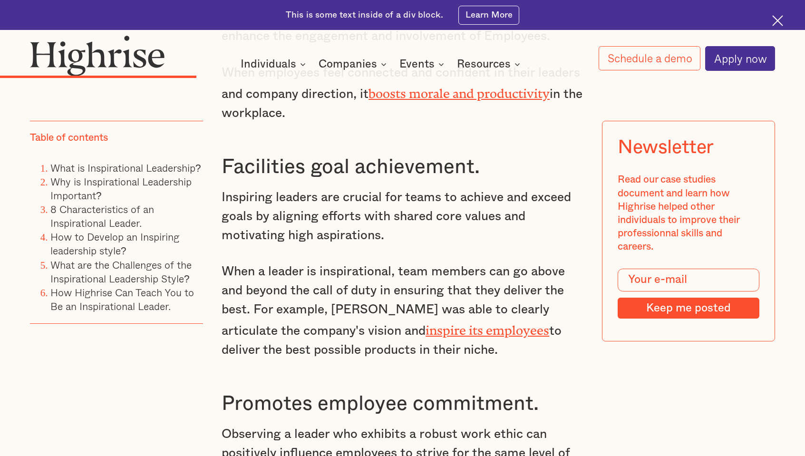
drag, startPoint x: 457, startPoint y: 334, endPoint x: 442, endPoint y: 335, distance: 14.8
click at [373, 285] on p "When a leader is inspirational, team members can go above and beyond the call o…" at bounding box center [403, 310] width 362 height 97
drag, startPoint x: 434, startPoint y: 336, endPoint x: 221, endPoint y: 185, distance: 260.3
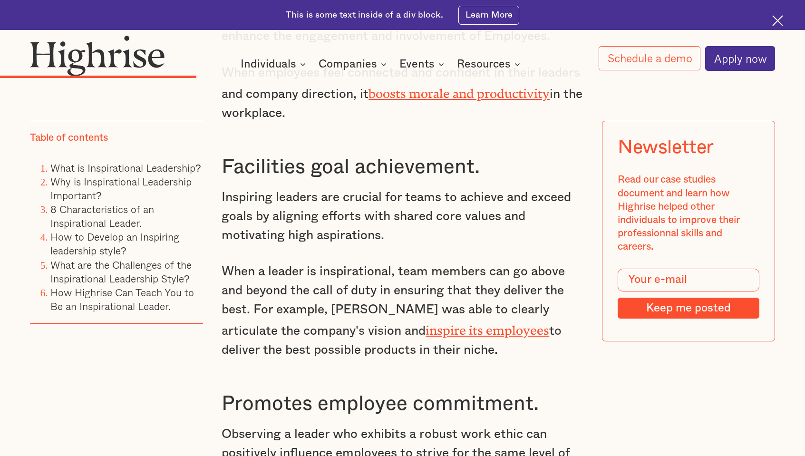
click at [222, 188] on p "Inspiring leaders are crucial for teams to achieve and exceed goals by aligning…" at bounding box center [403, 216] width 362 height 57
drag, startPoint x: 221, startPoint y: 184, endPoint x: 453, endPoint y: 338, distance: 279.2
drag, startPoint x: 453, startPoint y: 338, endPoint x: 437, endPoint y: 340, distance: 16.2
click at [373, 285] on p "When a leader is inspirational, team members can go above and beyond the call o…" at bounding box center [403, 310] width 362 height 97
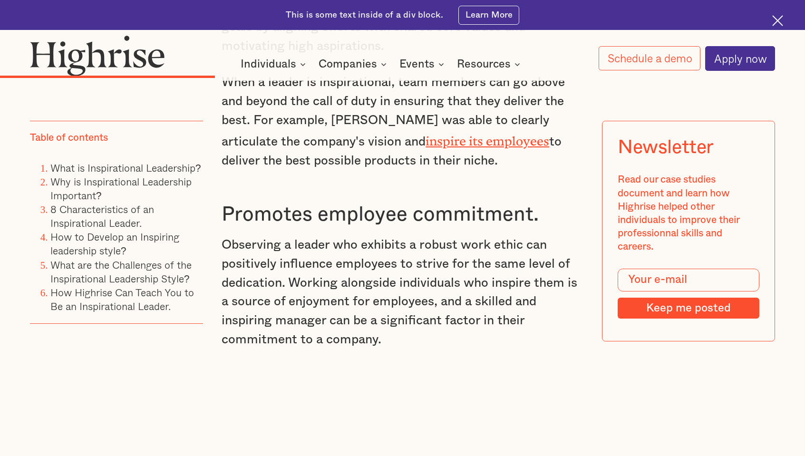
scroll to position [2885, 0]
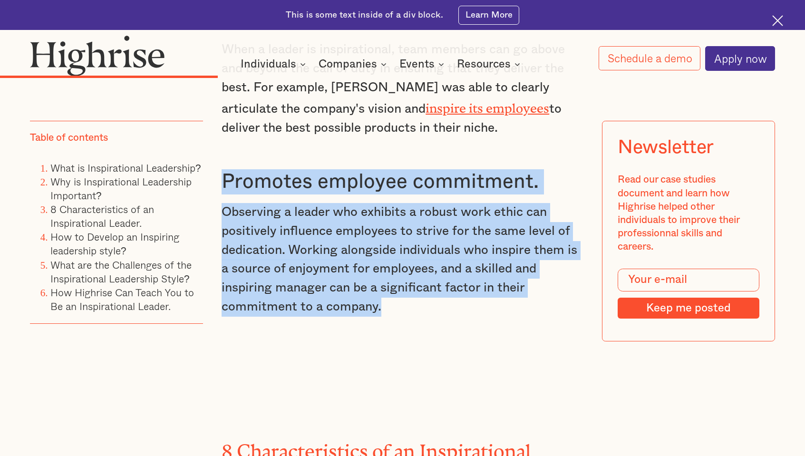
drag, startPoint x: 223, startPoint y: 169, endPoint x: 383, endPoint y: 293, distance: 202.3
click at [373, 285] on p "Observing a leader who exhibits a robust work ethic can positively influence em…" at bounding box center [403, 259] width 362 height 113
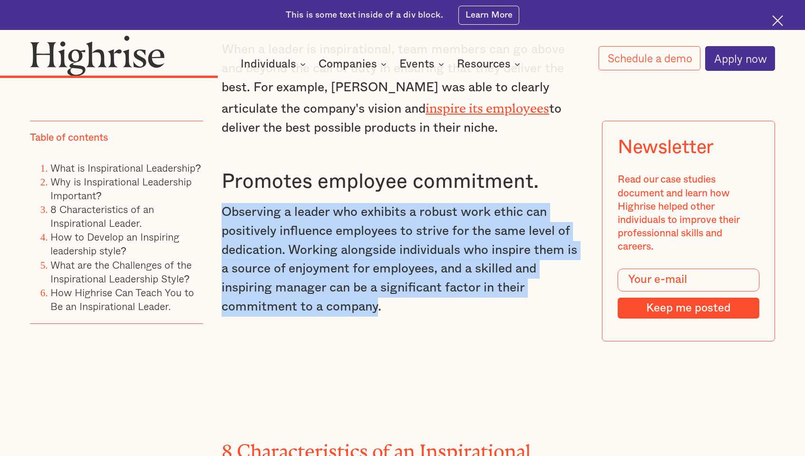
drag, startPoint x: 378, startPoint y: 297, endPoint x: 219, endPoint y: 194, distance: 189.4
drag, startPoint x: 219, startPoint y: 194, endPoint x: 261, endPoint y: 252, distance: 71.9
click at [261, 252] on p "Observing a leader who exhibits a robust work ethic can positively influence em…" at bounding box center [403, 259] width 362 height 113
drag, startPoint x: 221, startPoint y: 196, endPoint x: 387, endPoint y: 297, distance: 193.9
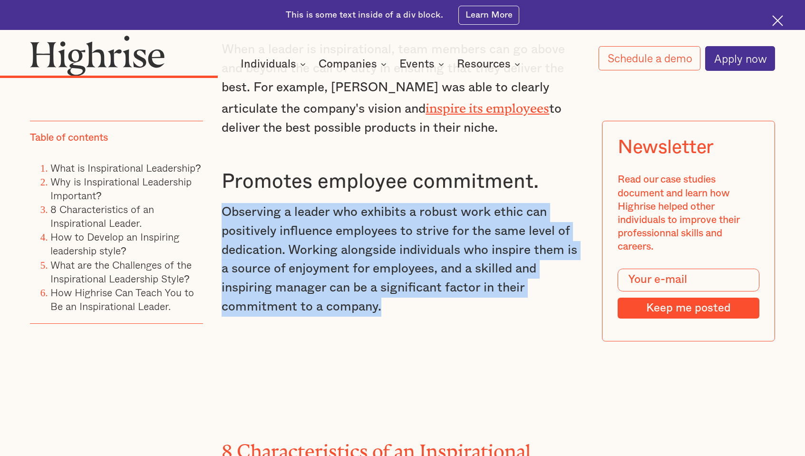
click at [373, 285] on p "Observing a leader who exhibits a robust work ethic can positively influence em…" at bounding box center [403, 259] width 362 height 113
drag, startPoint x: 387, startPoint y: 297, endPoint x: 379, endPoint y: 297, distance: 7.1
click at [373, 285] on p "Observing a leader who exhibits a robust work ethic can positively influence em…" at bounding box center [403, 259] width 362 height 113
drag, startPoint x: 379, startPoint y: 297, endPoint x: 219, endPoint y: 198, distance: 189.0
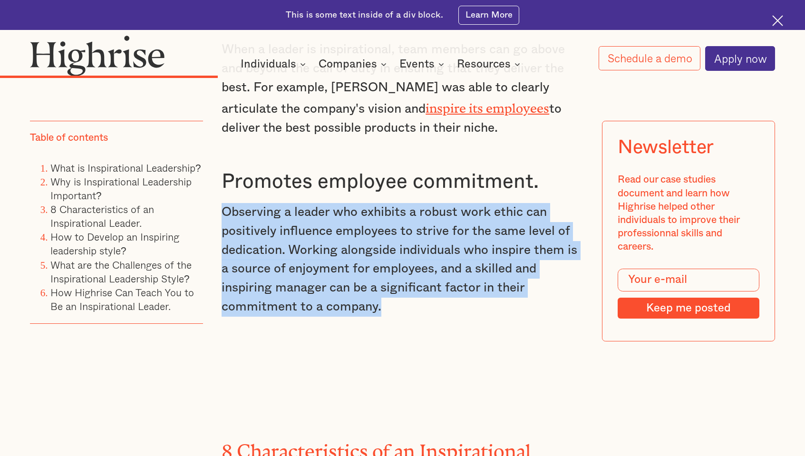
drag, startPoint x: 221, startPoint y: 197, endPoint x: 393, endPoint y: 298, distance: 199.9
click at [373, 285] on p "Observing a leader who exhibits a robust work ethic can positively influence em…" at bounding box center [403, 259] width 362 height 113
drag, startPoint x: 393, startPoint y: 298, endPoint x: 382, endPoint y: 295, distance: 11.8
click at [373, 285] on p "Observing a leader who exhibits a robust work ethic can positively influence em…" at bounding box center [403, 259] width 362 height 113
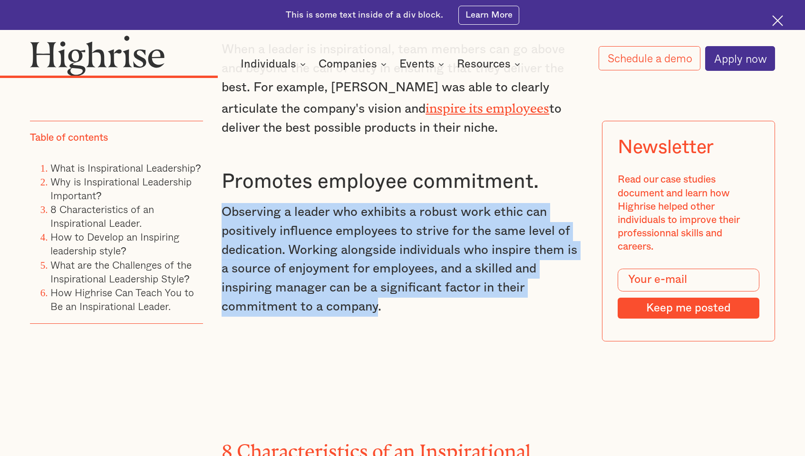
drag, startPoint x: 378, startPoint y: 294, endPoint x: 222, endPoint y: 197, distance: 183.9
click at [222, 203] on p "Observing a leader who exhibits a robust work ethic can positively influence em…" at bounding box center [403, 259] width 362 height 113
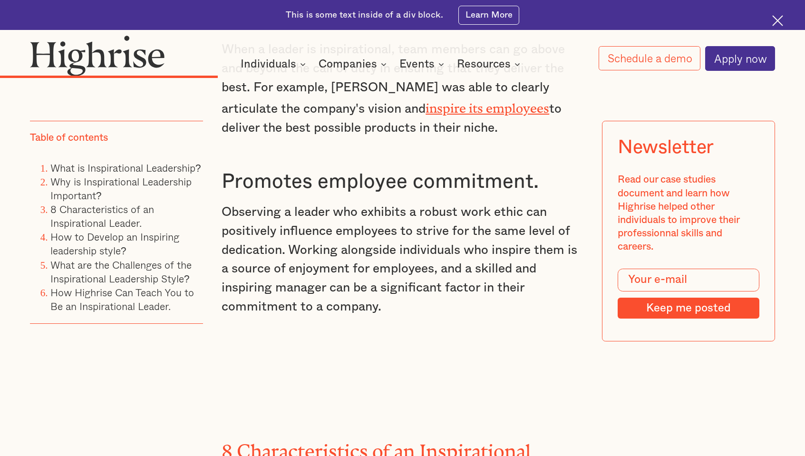
click at [222, 203] on p "Observing a leader who exhibits a robust work ethic can positively influence em…" at bounding box center [403, 259] width 362 height 113
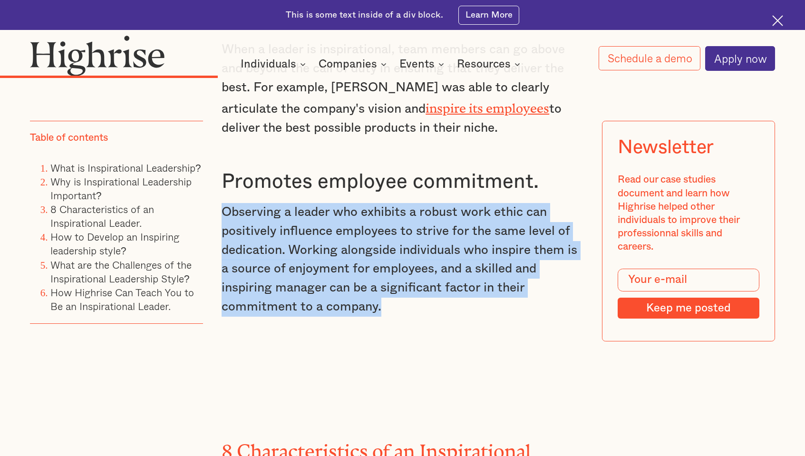
drag, startPoint x: 221, startPoint y: 197, endPoint x: 387, endPoint y: 291, distance: 190.1
click at [373, 285] on p "Observing a leader who exhibits a robust work ethic can positively influence em…" at bounding box center [403, 259] width 362 height 113
drag, startPoint x: 378, startPoint y: 296, endPoint x: 220, endPoint y: 198, distance: 185.5
click at [222, 203] on p "Observing a leader who exhibits a robust work ethic can positively influence em…" at bounding box center [403, 259] width 362 height 113
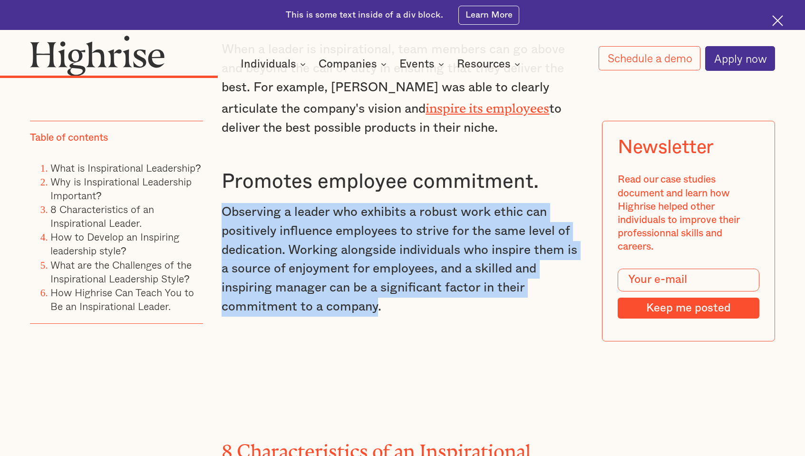
click at [222, 203] on p "Observing a leader who exhibits a robust work ethic can positively influence em…" at bounding box center [403, 259] width 362 height 113
drag, startPoint x: 220, startPoint y: 196, endPoint x: 393, endPoint y: 295, distance: 199.6
click at [373, 285] on p "Observing a leader who exhibits a robust work ethic can positively influence em…" at bounding box center [403, 259] width 362 height 113
drag, startPoint x: 393, startPoint y: 295, endPoint x: 343, endPoint y: 283, distance: 51.9
click at [343, 283] on p "Observing a leader who exhibits a robust work ethic can positively influence em…" at bounding box center [403, 259] width 362 height 113
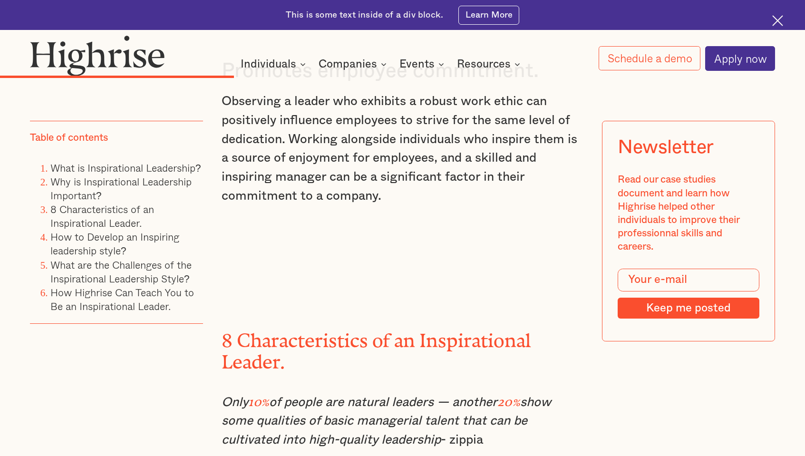
scroll to position [3106, 0]
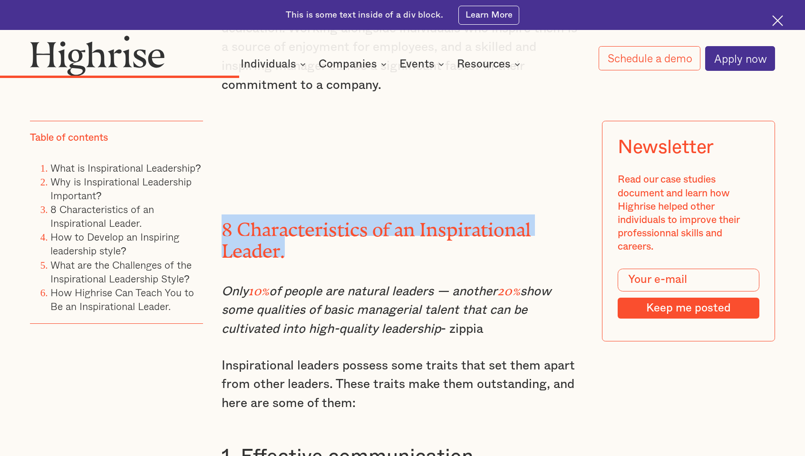
drag, startPoint x: 224, startPoint y: 212, endPoint x: 286, endPoint y: 242, distance: 68.9
click at [286, 242] on h2 "8 Characteristics of an Inspirational Leader." at bounding box center [403, 235] width 362 height 43
click at [286, 240] on h2 "8 Characteristics of an Inspirational Leader." at bounding box center [403, 235] width 362 height 43
drag, startPoint x: 222, startPoint y: 214, endPoint x: 287, endPoint y: 244, distance: 71.9
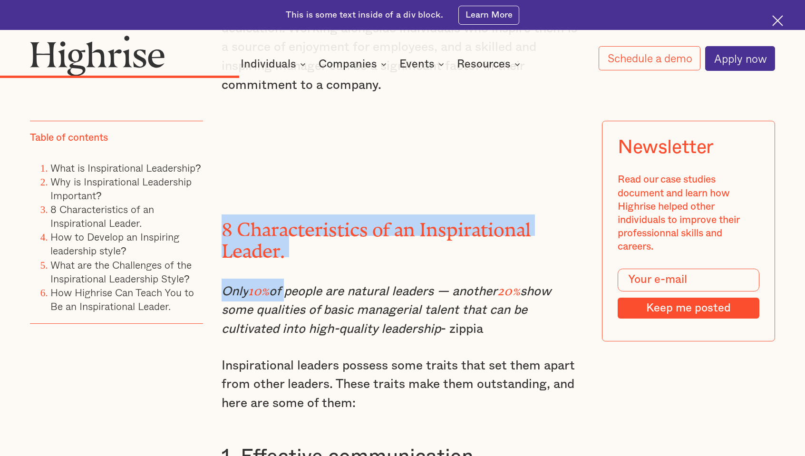
drag, startPoint x: 287, startPoint y: 244, endPoint x: 281, endPoint y: 239, distance: 8.1
click at [281, 239] on h2 "8 Characteristics of an Inspirational Leader." at bounding box center [403, 235] width 362 height 43
click at [226, 214] on h2 "8 Characteristics of an Inspirational Leader." at bounding box center [403, 235] width 362 height 43
drag, startPoint x: 223, startPoint y: 204, endPoint x: 294, endPoint y: 235, distance: 76.9
click at [294, 235] on h2 "8 Characteristics of an Inspirational Leader." at bounding box center [403, 235] width 362 height 43
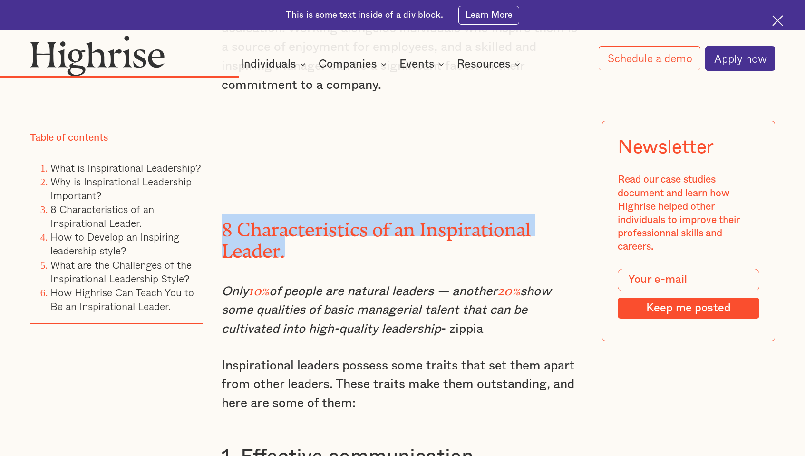
drag, startPoint x: 294, startPoint y: 235, endPoint x: 287, endPoint y: 236, distance: 7.1
click at [287, 236] on h2 "8 Characteristics of an Inspirational Leader." at bounding box center [403, 235] width 362 height 43
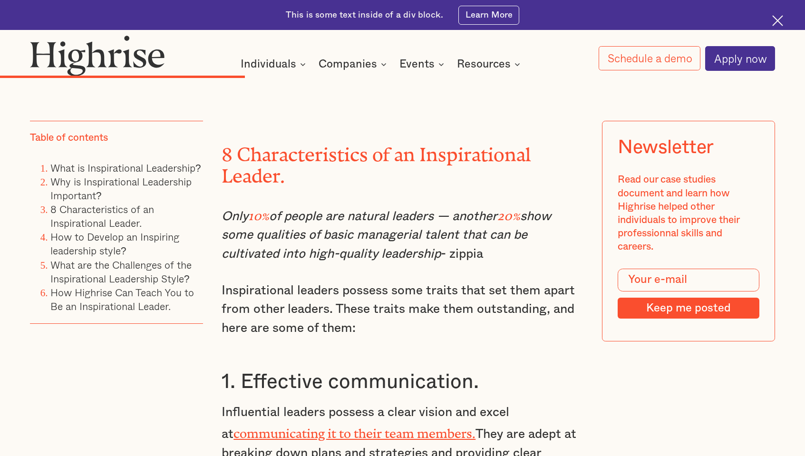
scroll to position [3218, 0]
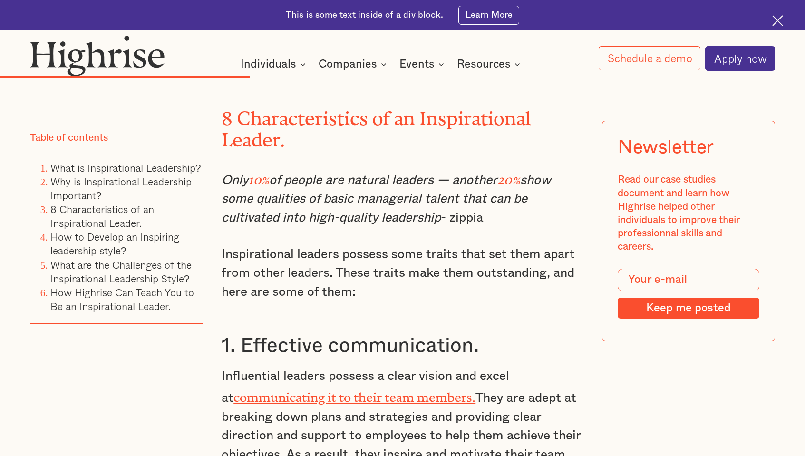
drag, startPoint x: 222, startPoint y: 166, endPoint x: 499, endPoint y: 206, distance: 280.1
click at [373, 206] on p "Only 10% of people are natural leaders — another 20% show some qualities of bas…" at bounding box center [403, 197] width 362 height 60
drag, startPoint x: 499, startPoint y: 206, endPoint x: 490, endPoint y: 202, distance: 10.0
click at [373, 202] on p "Only 10% of people are natural leaders — another 20% show some qualities of bas…" at bounding box center [403, 197] width 362 height 60
drag, startPoint x: 487, startPoint y: 203, endPoint x: 221, endPoint y: 160, distance: 269.3
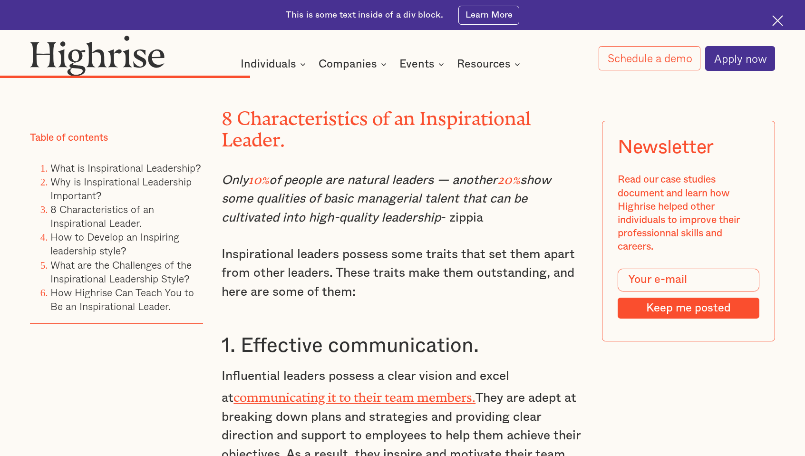
click at [222, 167] on p "Only 10% of people are natural leaders — another 20% show some qualities of bas…" at bounding box center [403, 197] width 362 height 60
click at [222, 174] on em "Only" at bounding box center [235, 180] width 27 height 12
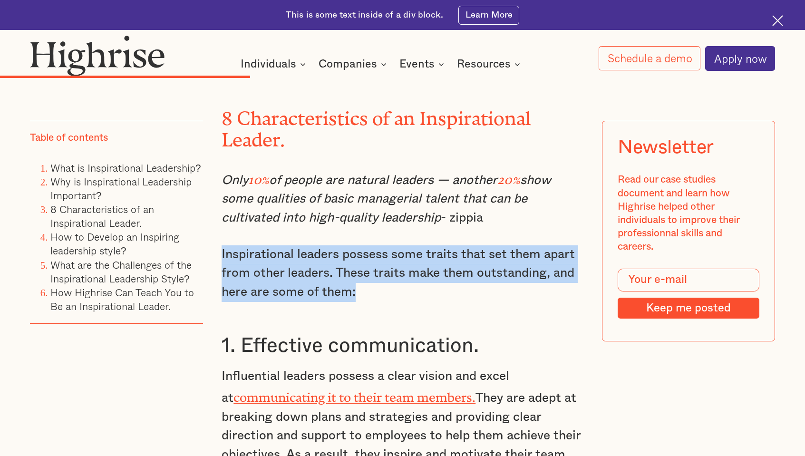
drag, startPoint x: 222, startPoint y: 238, endPoint x: 361, endPoint y: 284, distance: 147.2
click at [361, 284] on p "Inspirational leaders possess some traits that set them apart from other leader…" at bounding box center [403, 273] width 362 height 57
drag, startPoint x: 361, startPoint y: 284, endPoint x: 352, endPoint y: 281, distance: 9.6
click at [352, 281] on p "Inspirational leaders possess some traits that set them apart from other leader…" at bounding box center [403, 273] width 362 height 57
drag, startPoint x: 353, startPoint y: 277, endPoint x: 210, endPoint y: 244, distance: 146.4
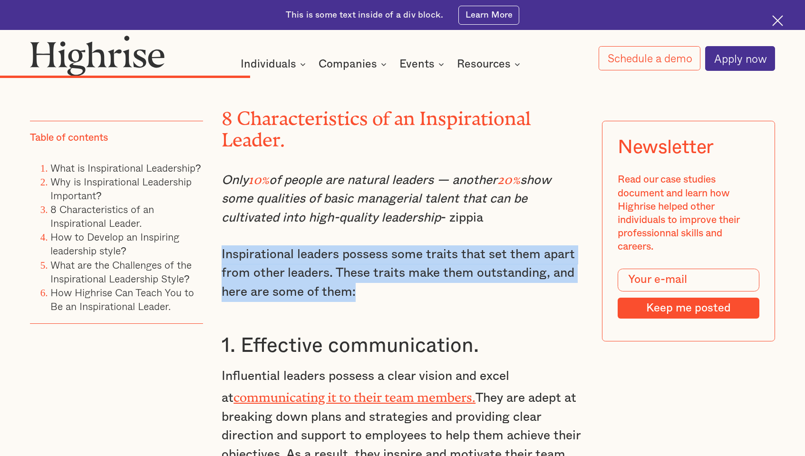
drag, startPoint x: 210, startPoint y: 244, endPoint x: 262, endPoint y: 263, distance: 55.8
click at [262, 263] on p "Inspirational leaders possess some traits that set them apart from other leader…" at bounding box center [403, 273] width 362 height 57
drag, startPoint x: 221, startPoint y: 239, endPoint x: 369, endPoint y: 272, distance: 152.0
click at [369, 272] on p "Inspirational leaders possess some traits that set them apart from other leader…" at bounding box center [403, 273] width 362 height 57
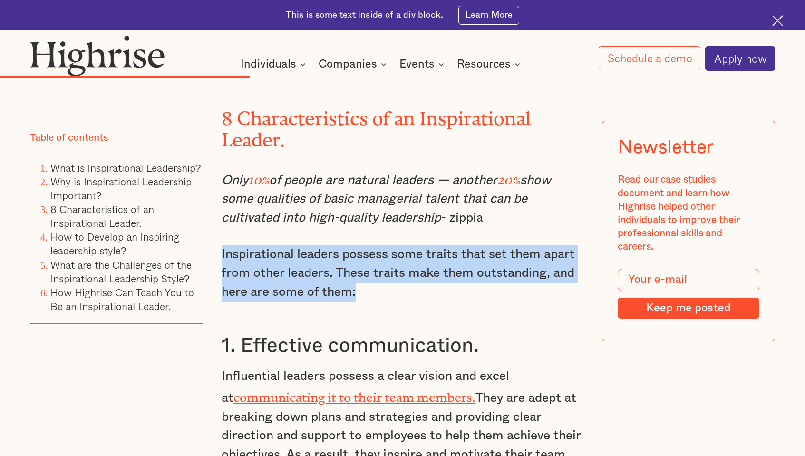
drag, startPoint x: 369, startPoint y: 272, endPoint x: 360, endPoint y: 280, distance: 11.5
click at [360, 280] on p "Inspirational leaders possess some traits that set them apart from other leader…" at bounding box center [403, 273] width 362 height 57
drag, startPoint x: 353, startPoint y: 279, endPoint x: 218, endPoint y: 240, distance: 140.7
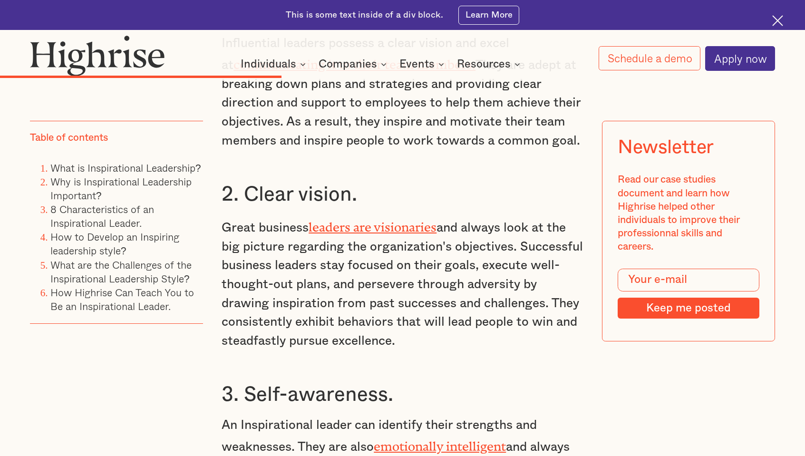
scroll to position [3439, 0]
